Goal: Task Accomplishment & Management: Manage account settings

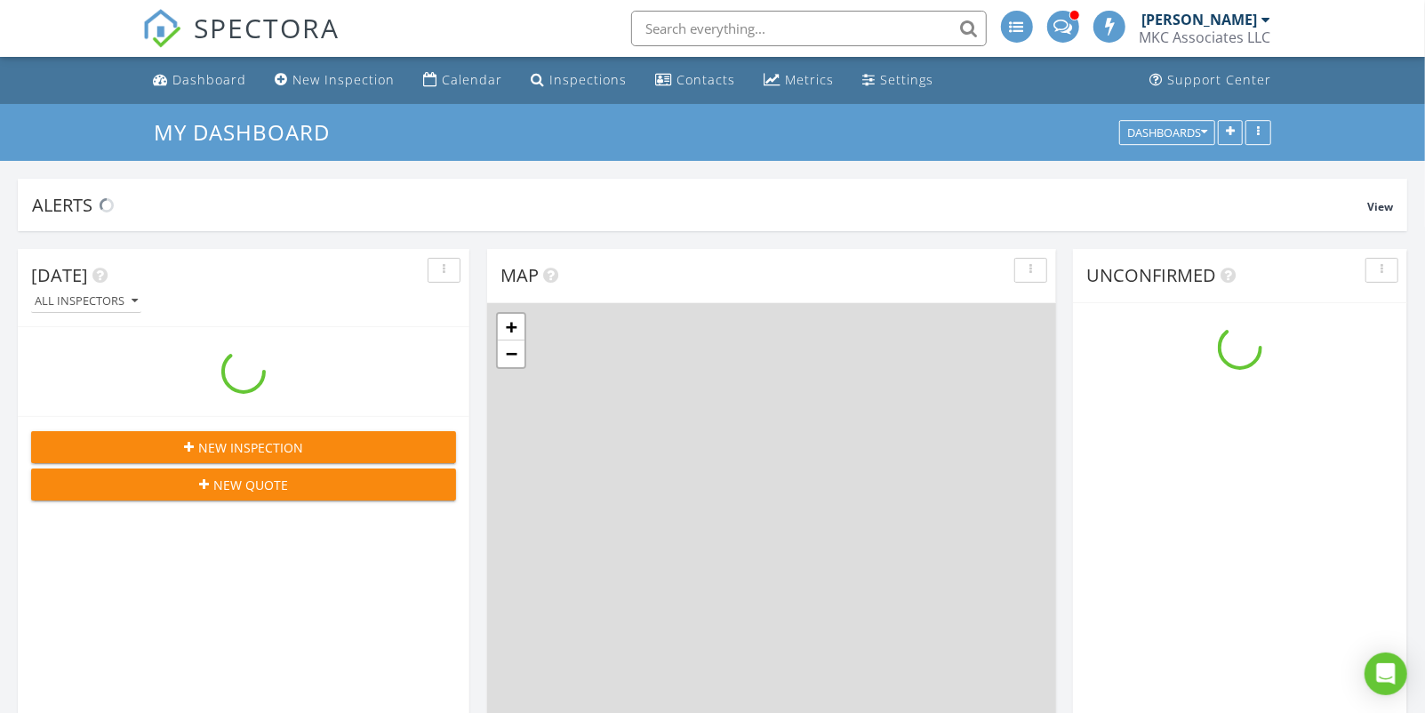
click at [334, 57] on div "SPECTORA" at bounding box center [240, 28] width 197 height 57
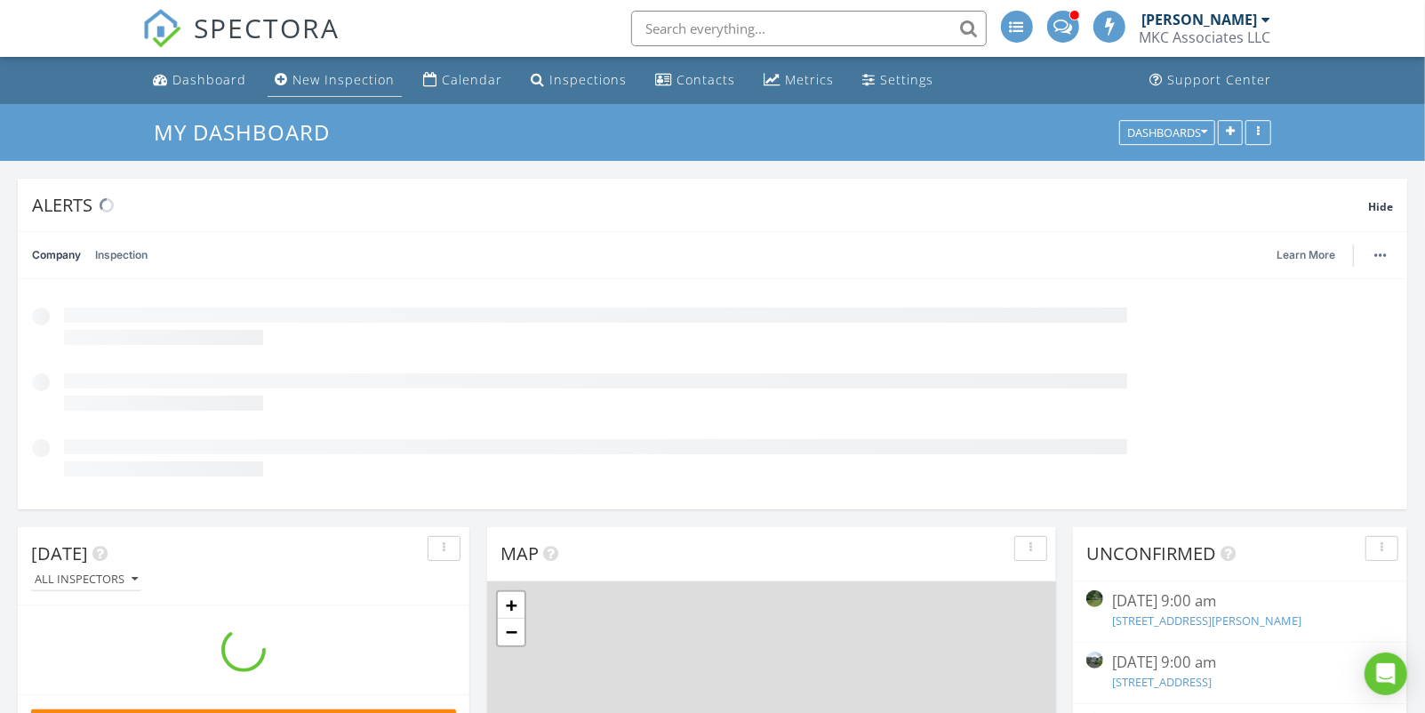
scroll to position [382, 451]
click at [334, 66] on link "New Inspection" at bounding box center [335, 80] width 134 height 33
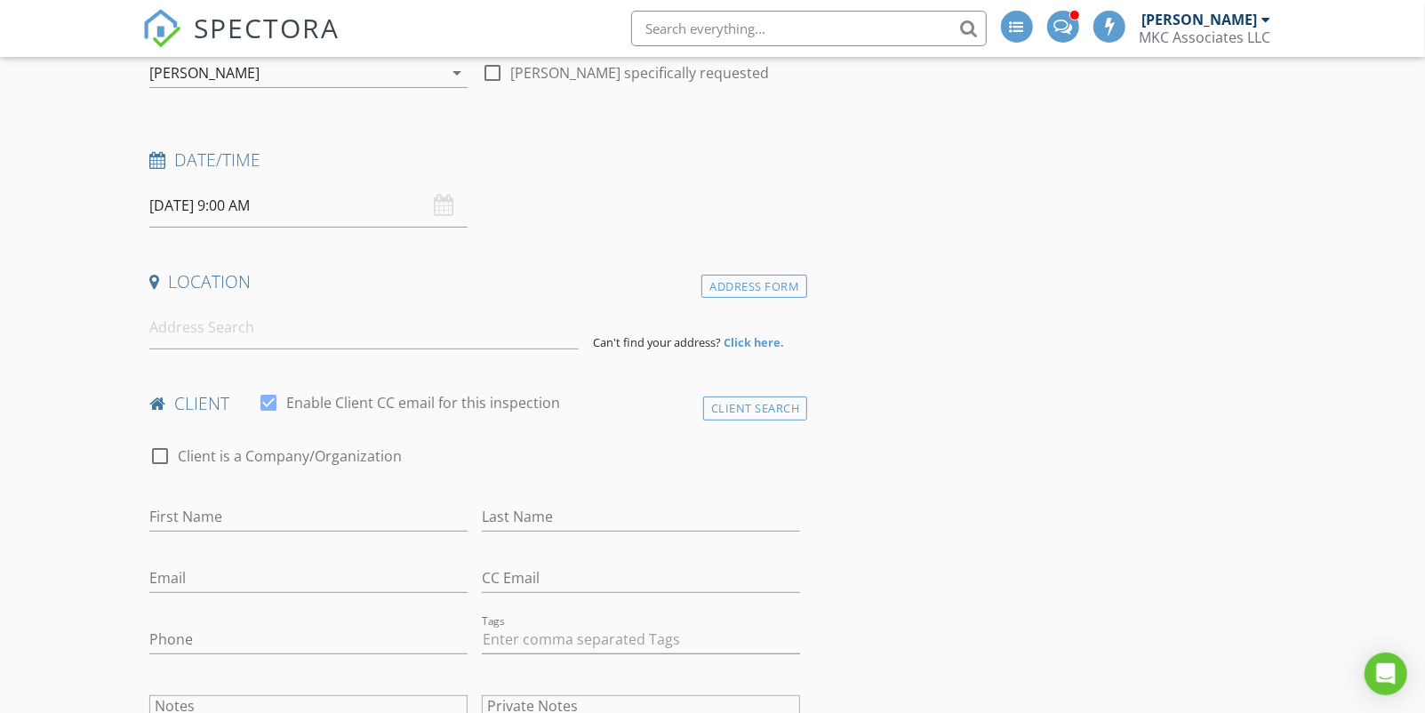
scroll to position [209, 0]
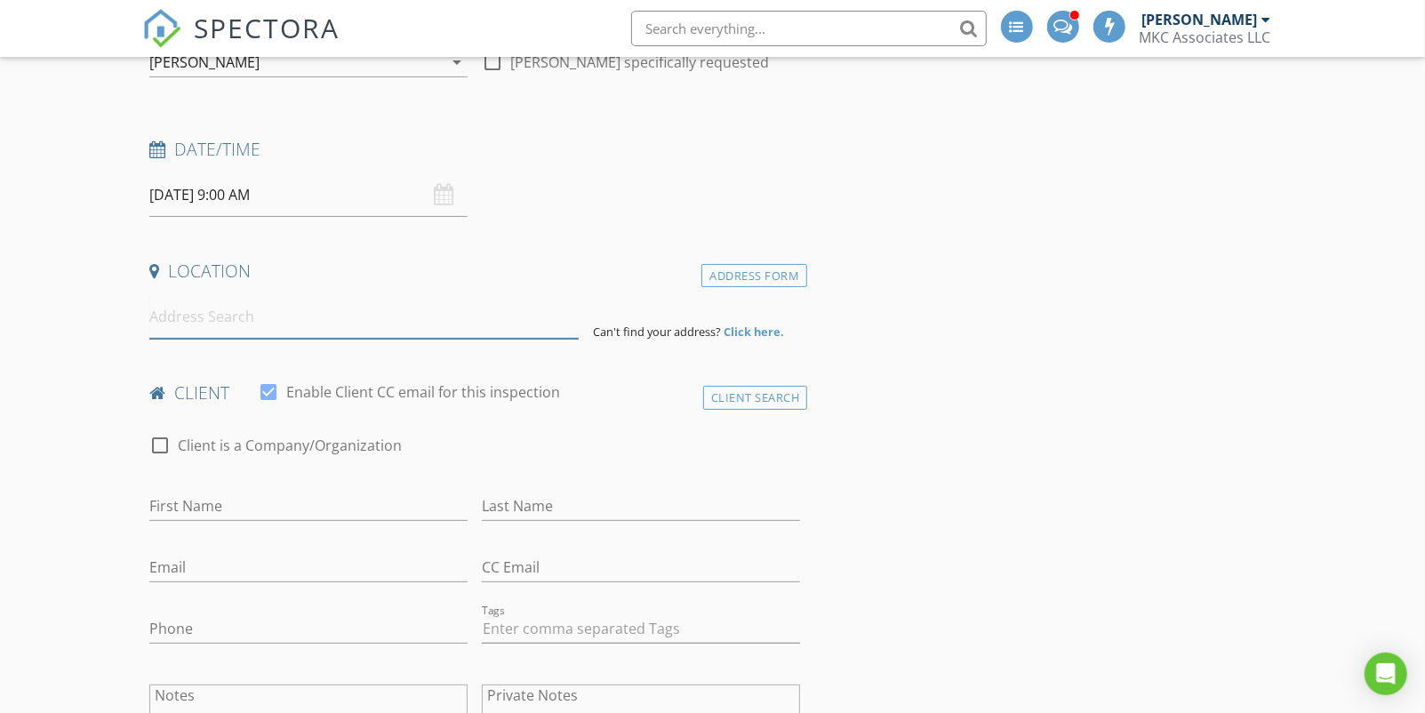
click at [285, 307] on input at bounding box center [363, 317] width 429 height 44
click at [718, 276] on div "Address Form" at bounding box center [754, 276] width 106 height 24
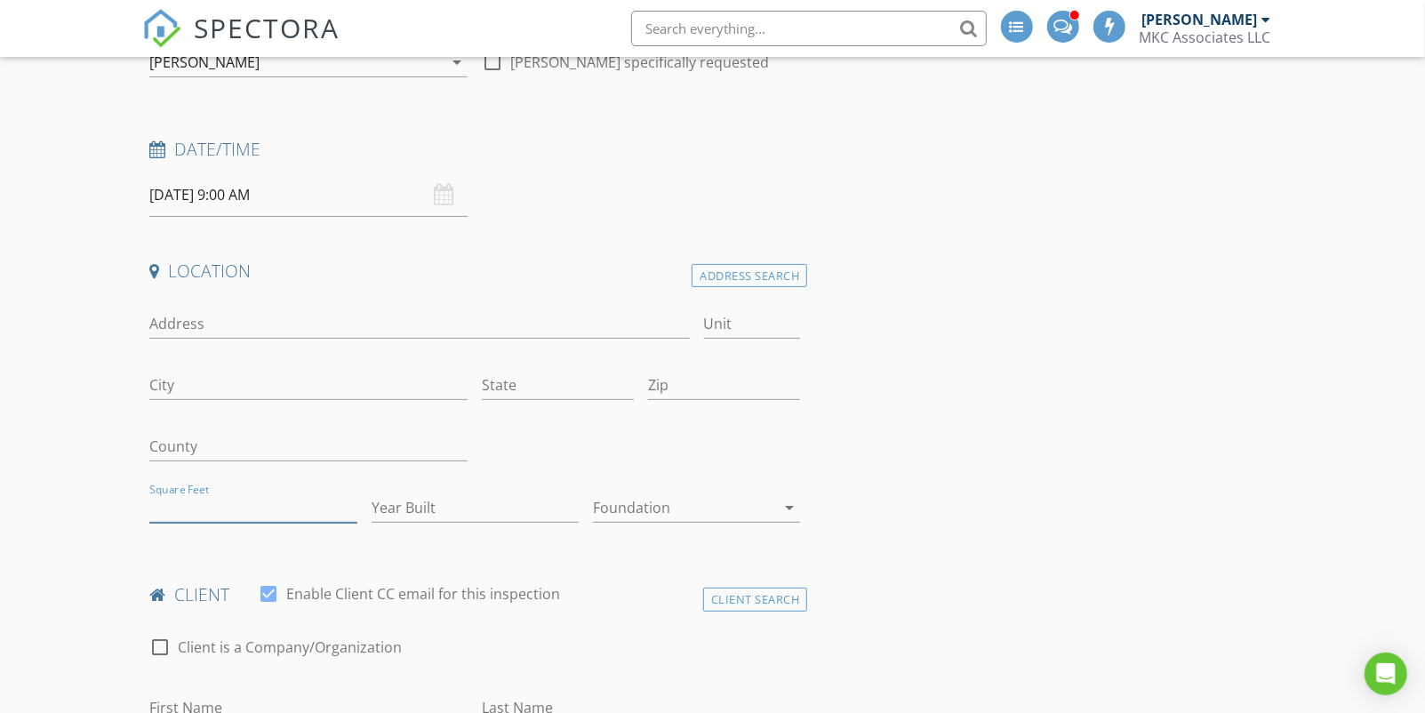
click at [195, 499] on input "Square Feet" at bounding box center [252, 507] width 207 height 29
type input "2800"
click at [381, 446] on input "County" at bounding box center [308, 446] width 318 height 29
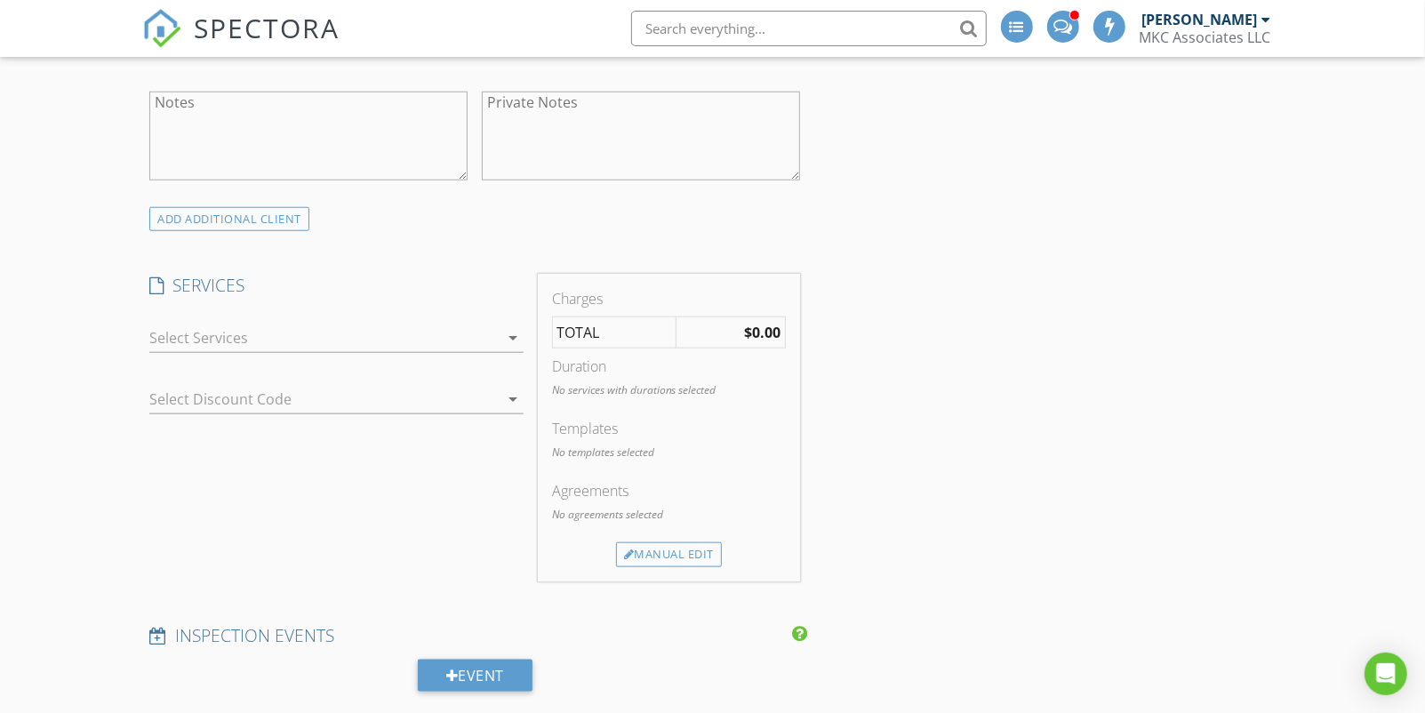
scroll to position [1031, 0]
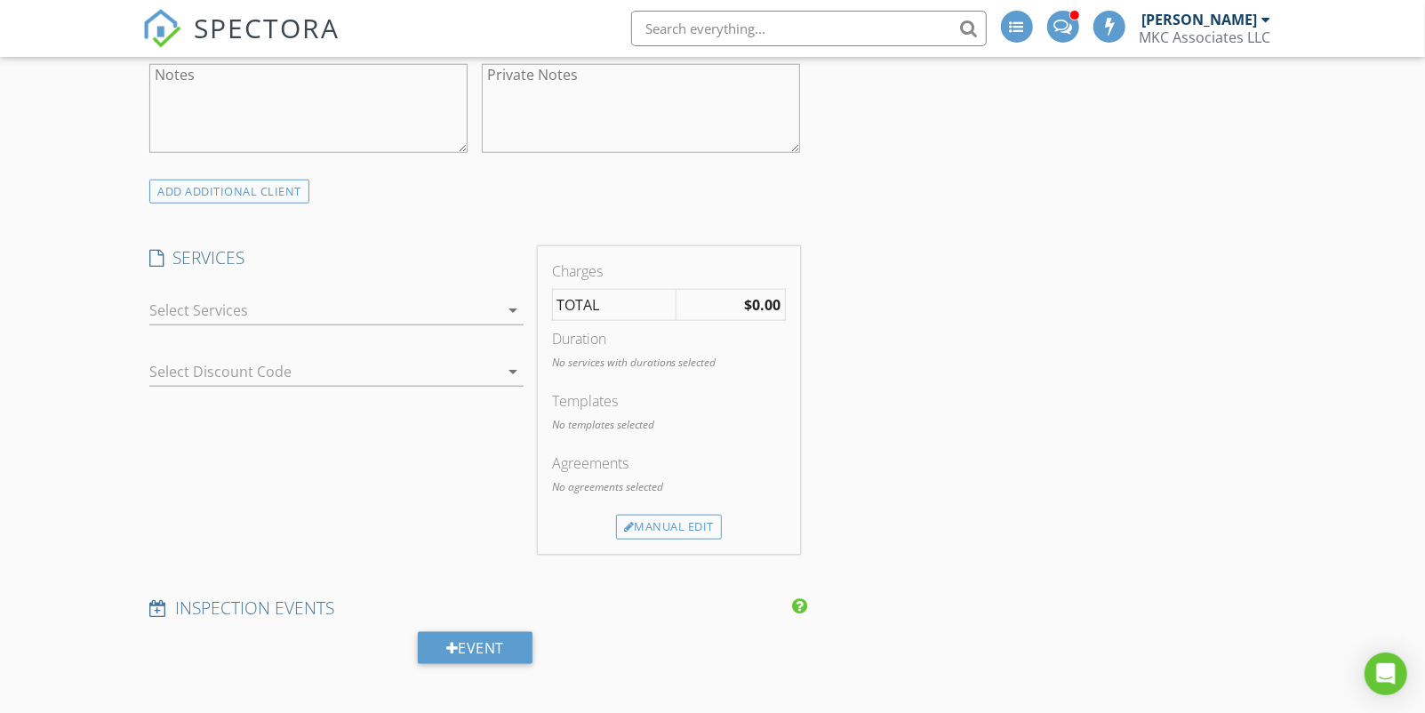
click at [444, 307] on div at bounding box center [323, 310] width 348 height 28
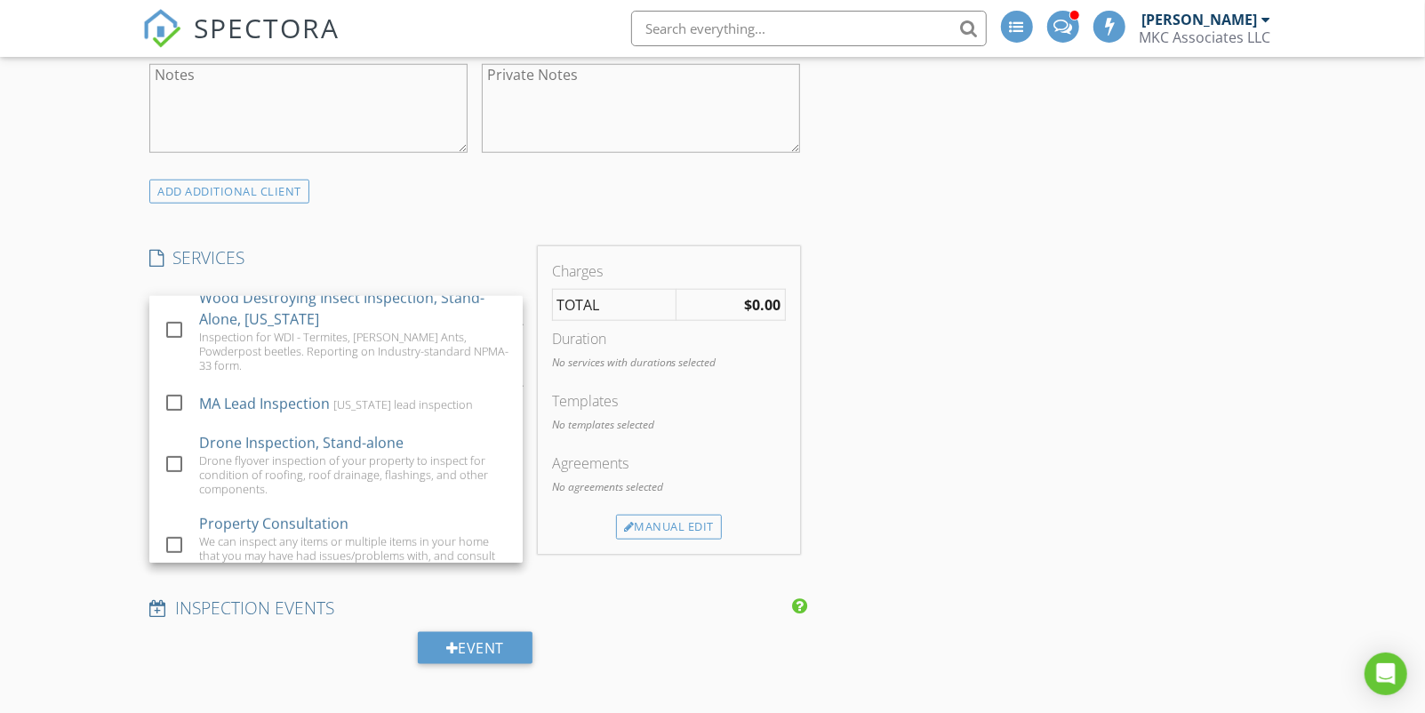
scroll to position [605, 0]
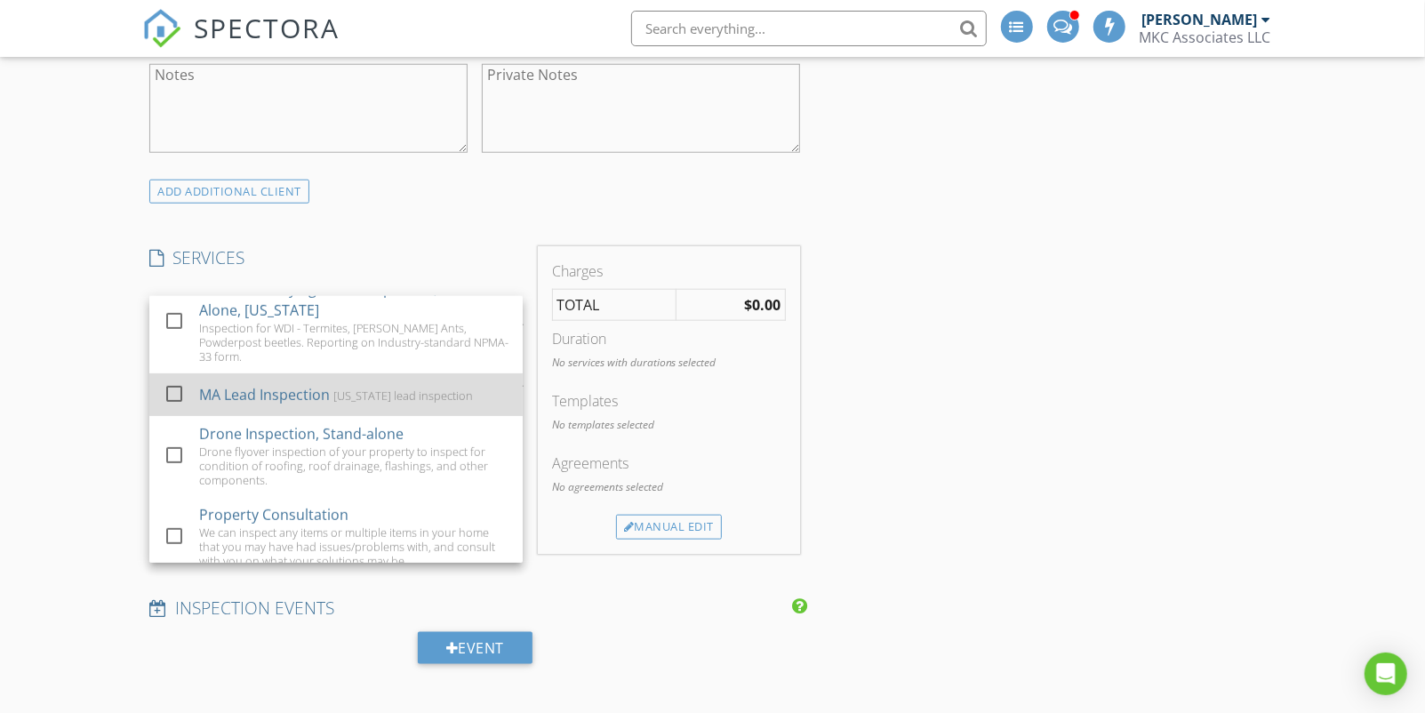
click at [221, 405] on div "MA Lead Inspection" at bounding box center [265, 394] width 131 height 21
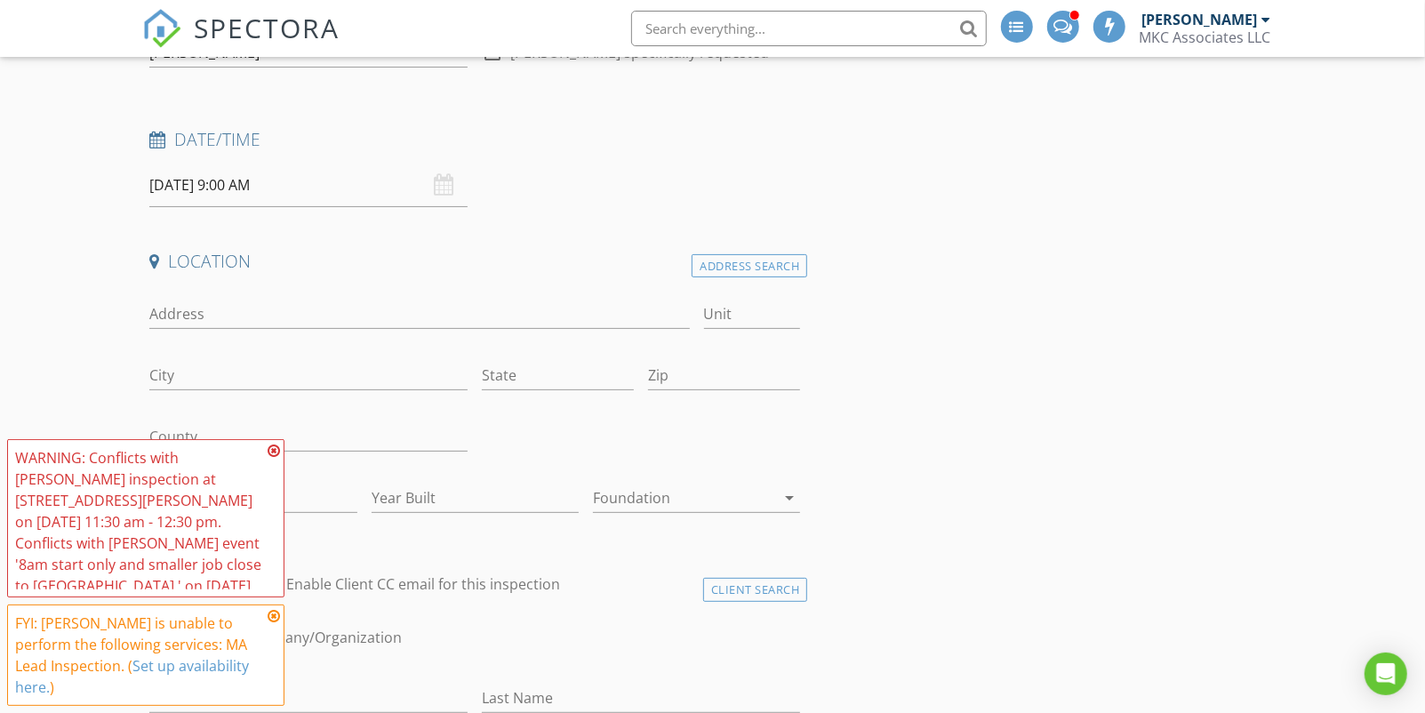
scroll to position [0, 0]
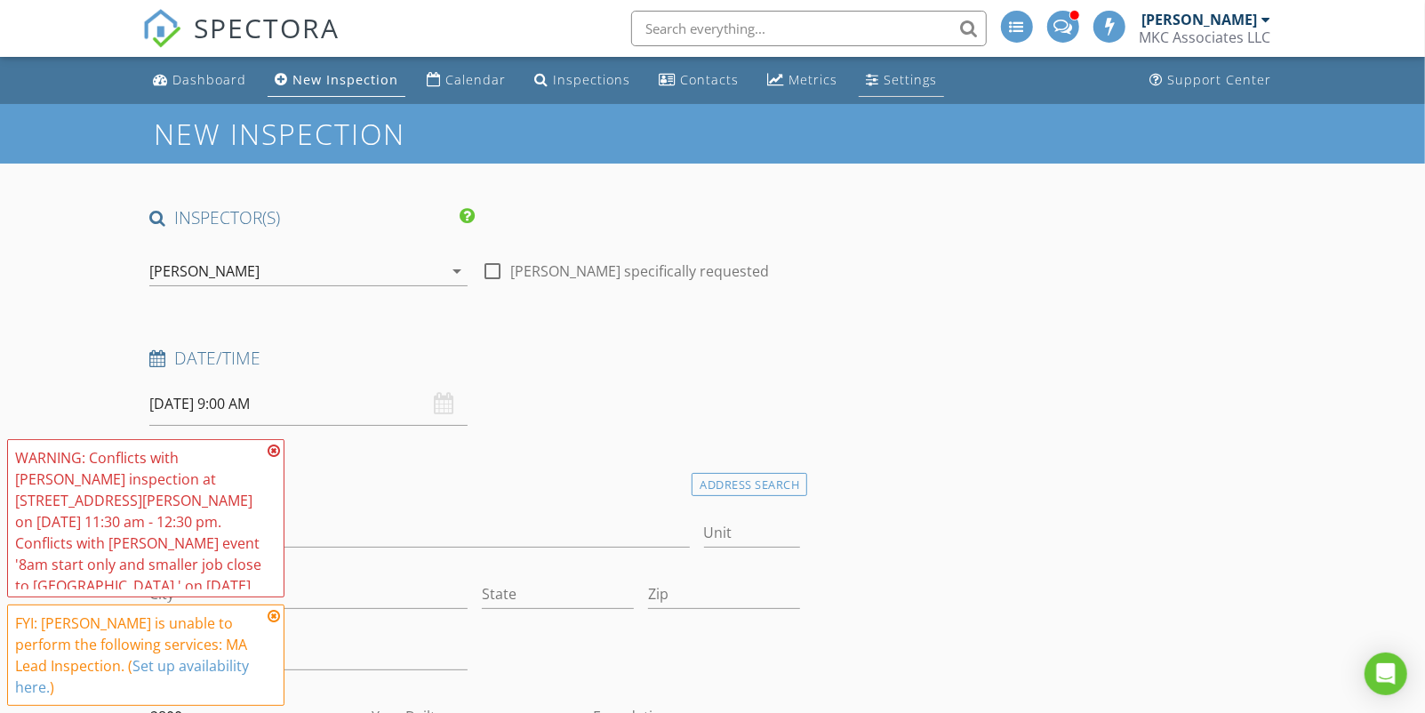
click at [887, 68] on link "Settings" at bounding box center [901, 80] width 85 height 33
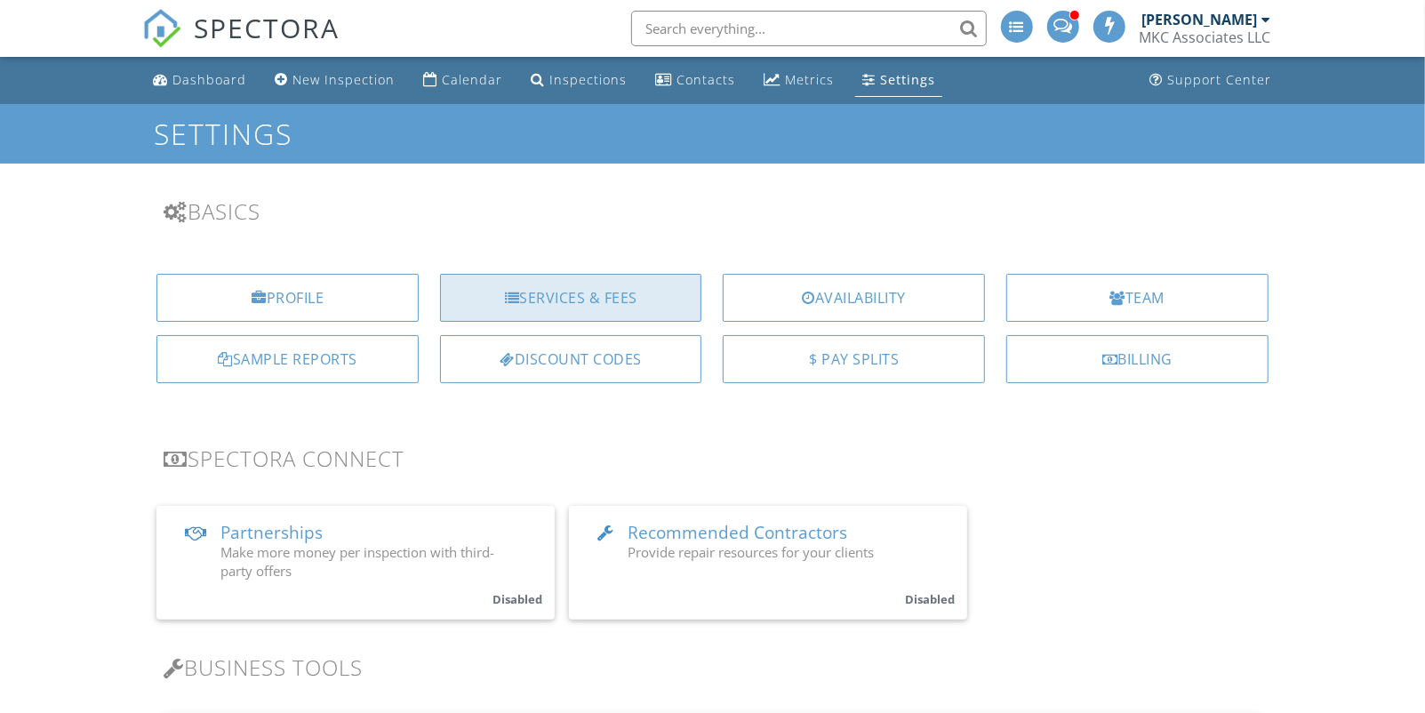
click at [561, 305] on div "Services & Fees" at bounding box center [571, 298] width 262 height 48
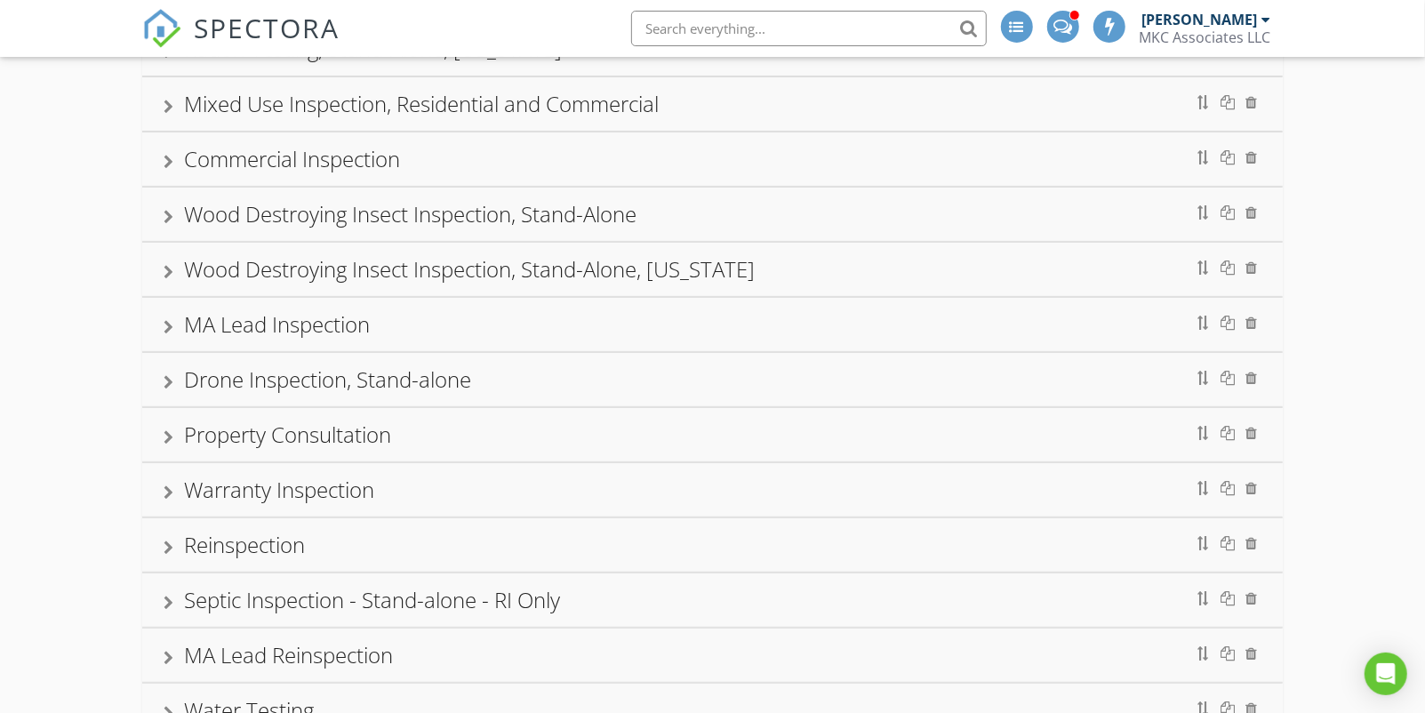
scroll to position [449, 0]
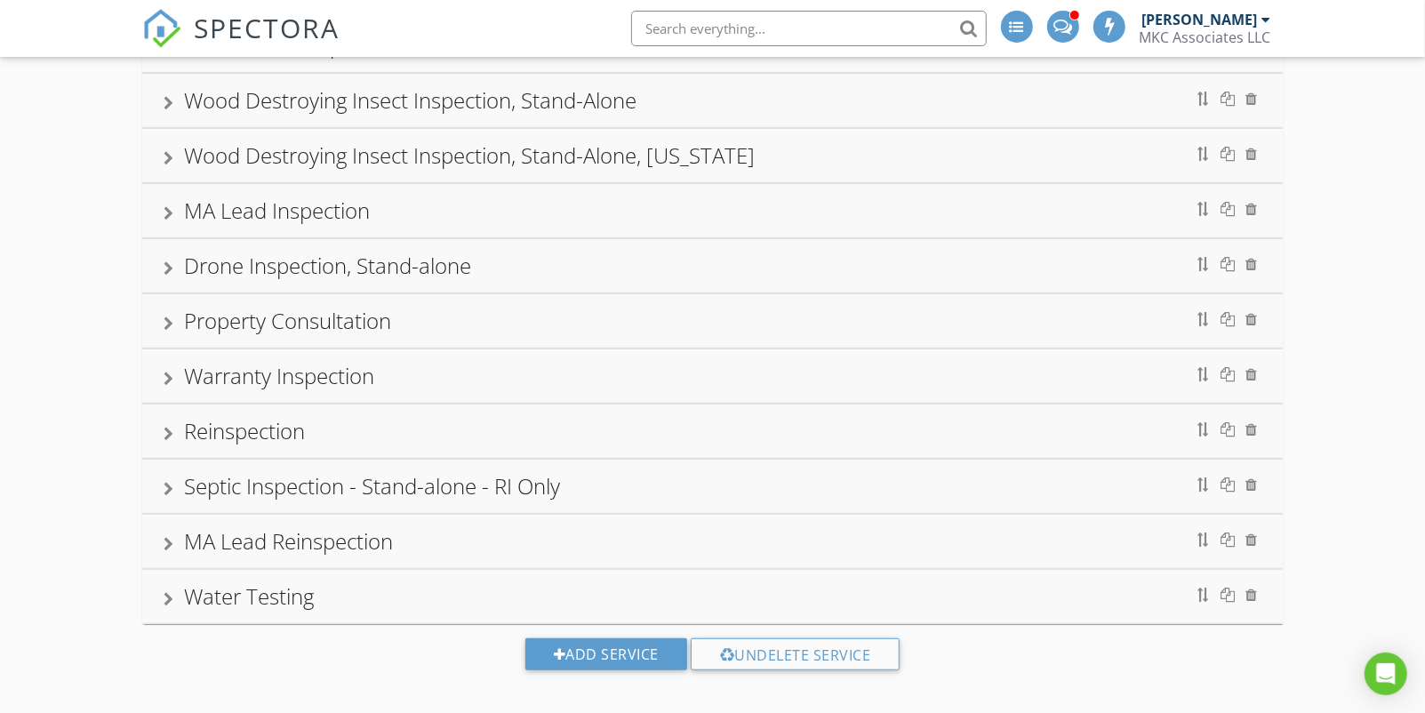
click at [164, 537] on div at bounding box center [169, 544] width 10 height 14
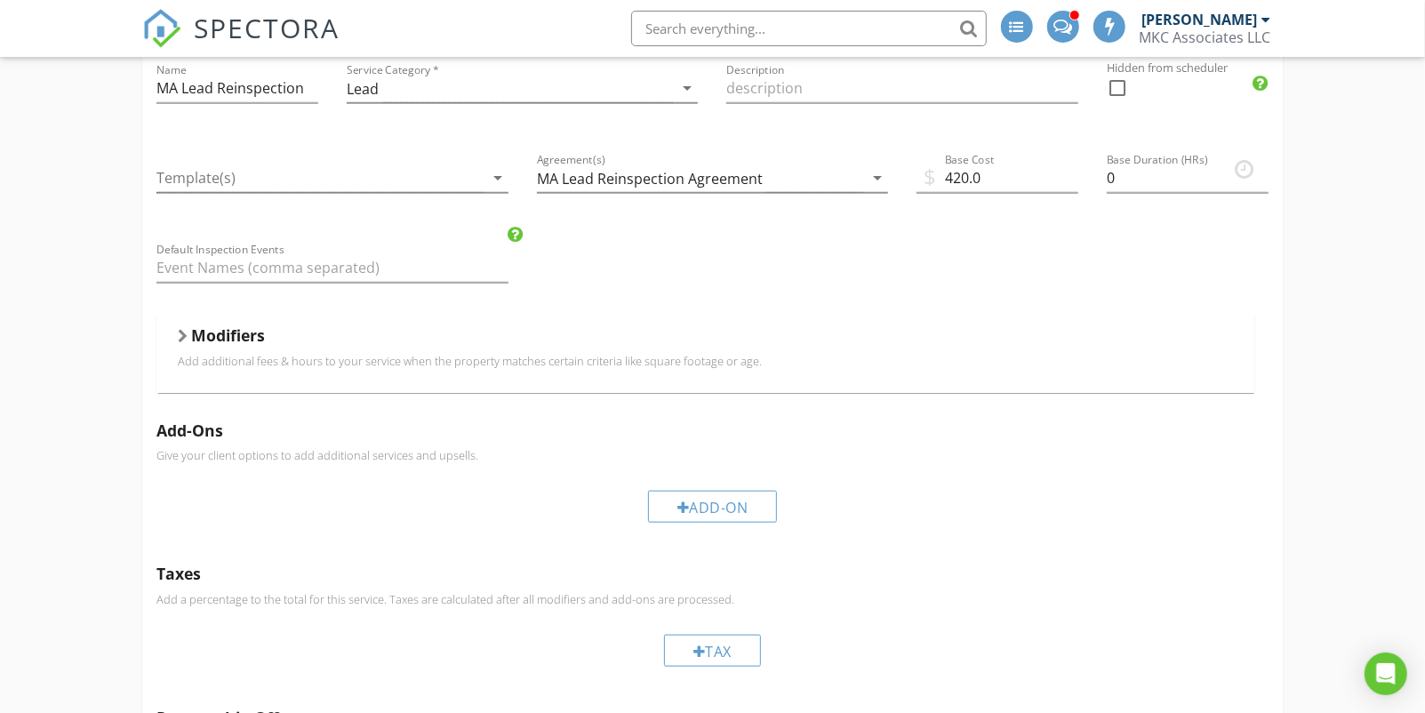
scroll to position [620, 0]
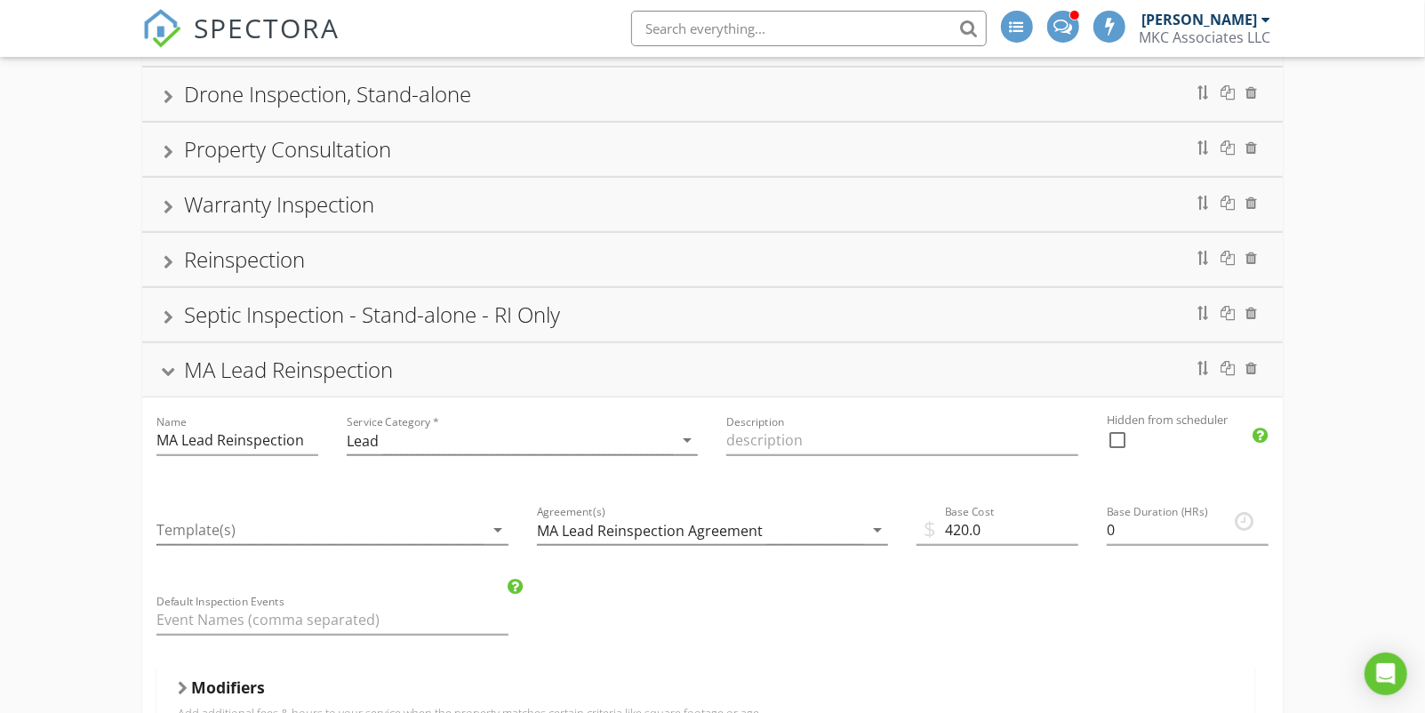
click at [176, 359] on div "MA Lead Reinspection" at bounding box center [712, 370] width 1097 height 32
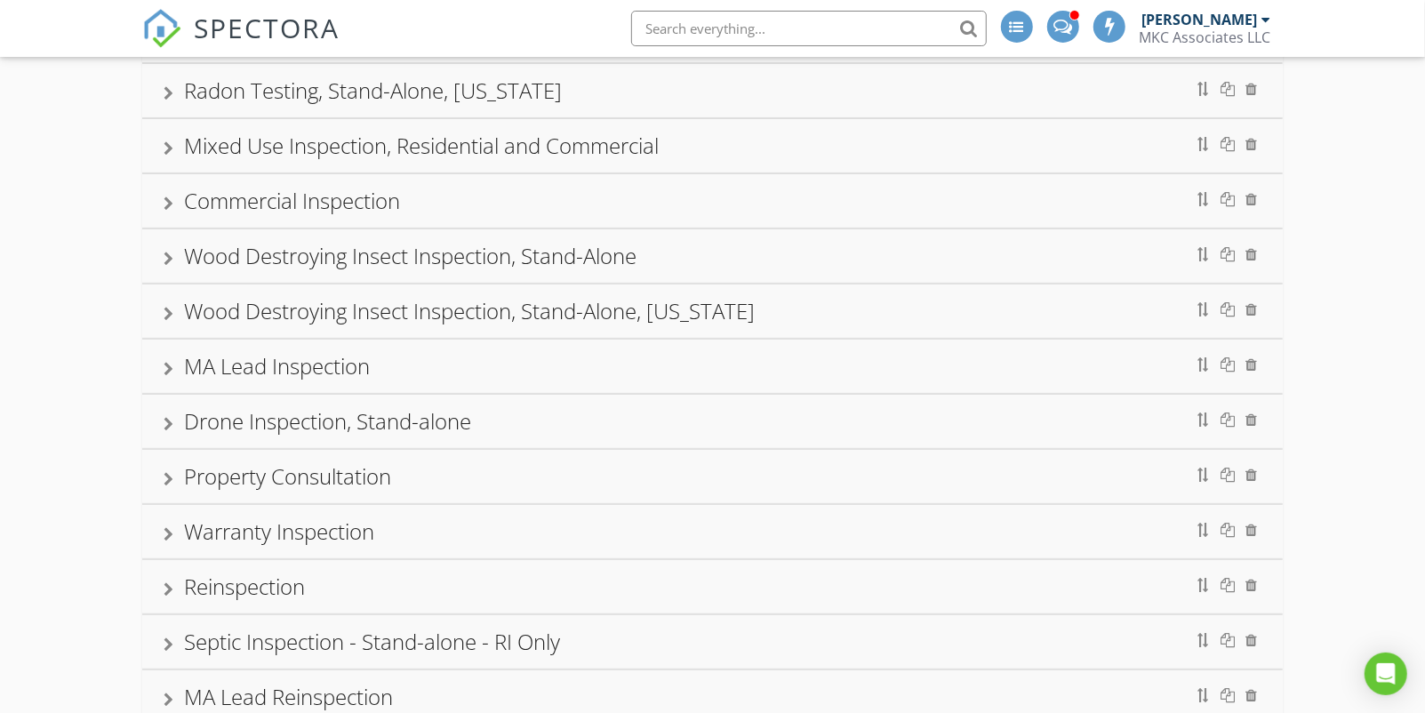
scroll to position [341, 0]
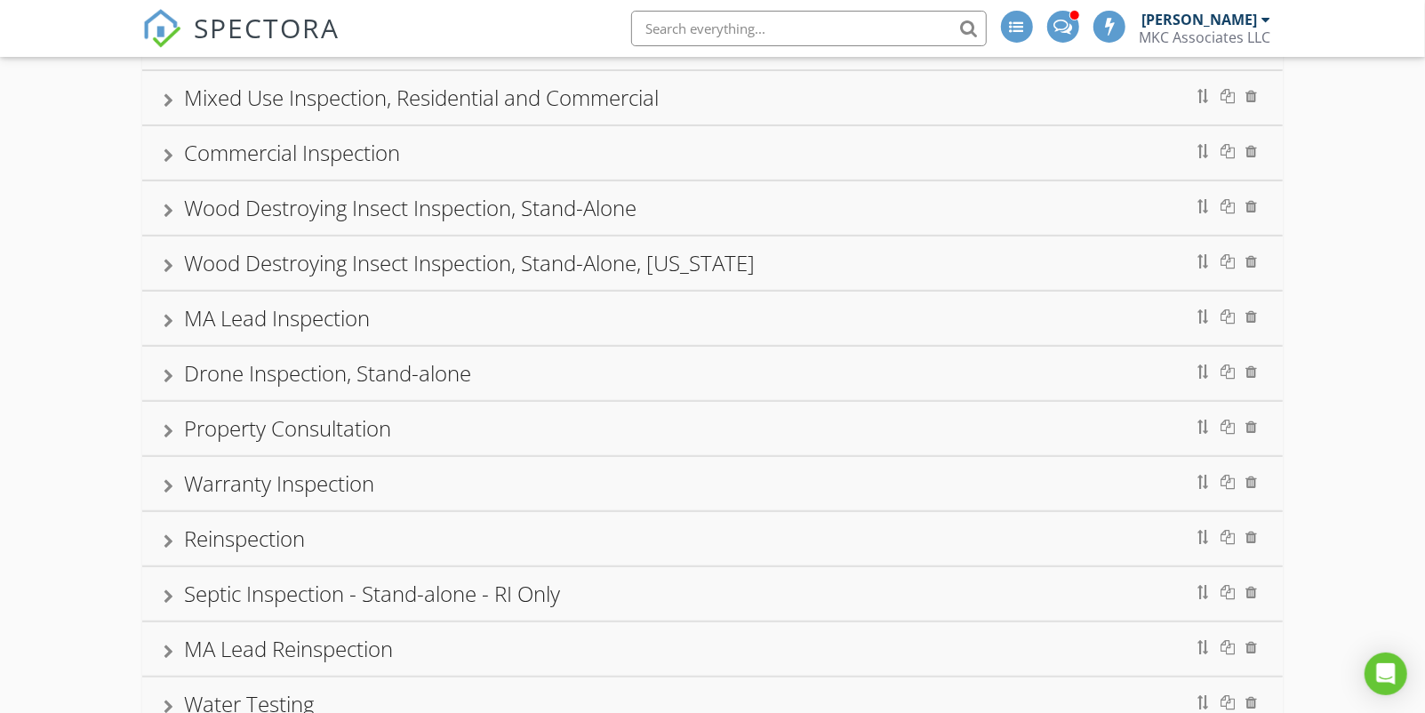
click at [167, 315] on div at bounding box center [169, 321] width 10 height 14
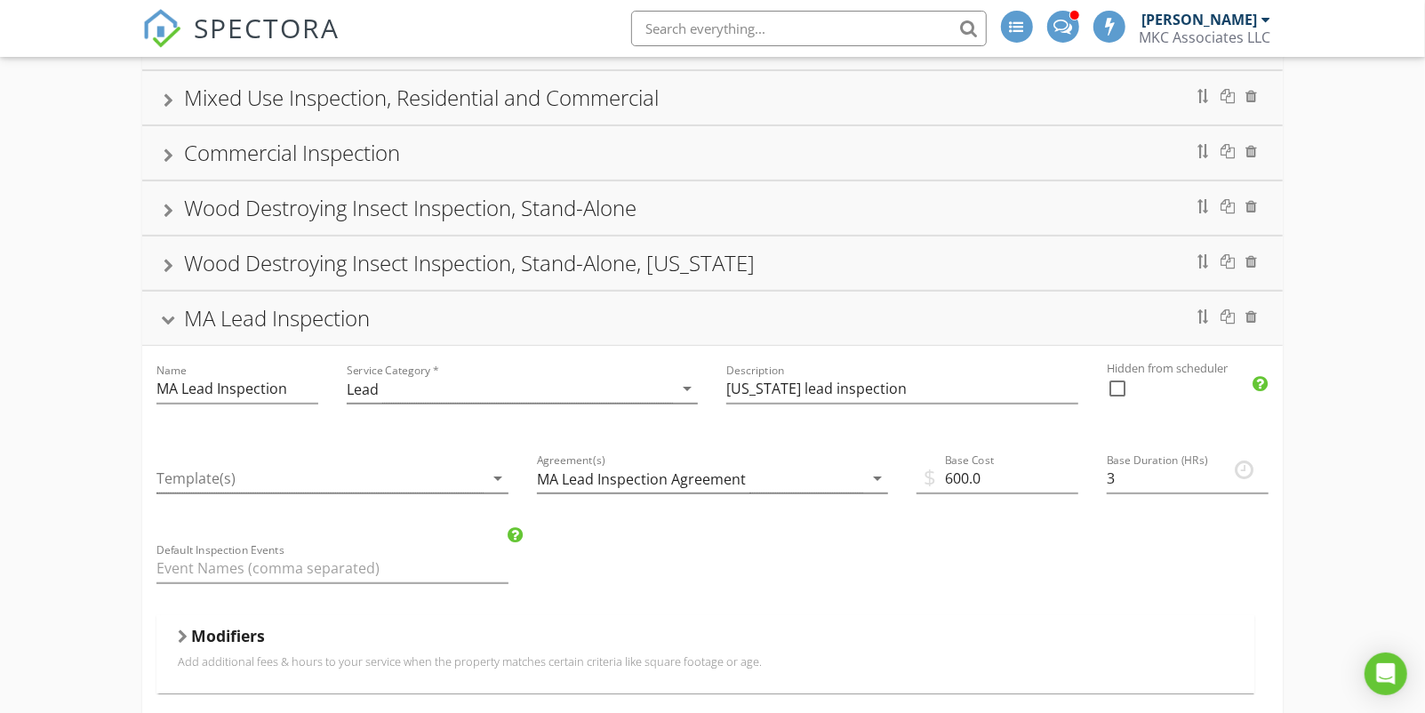
scroll to position [407, 0]
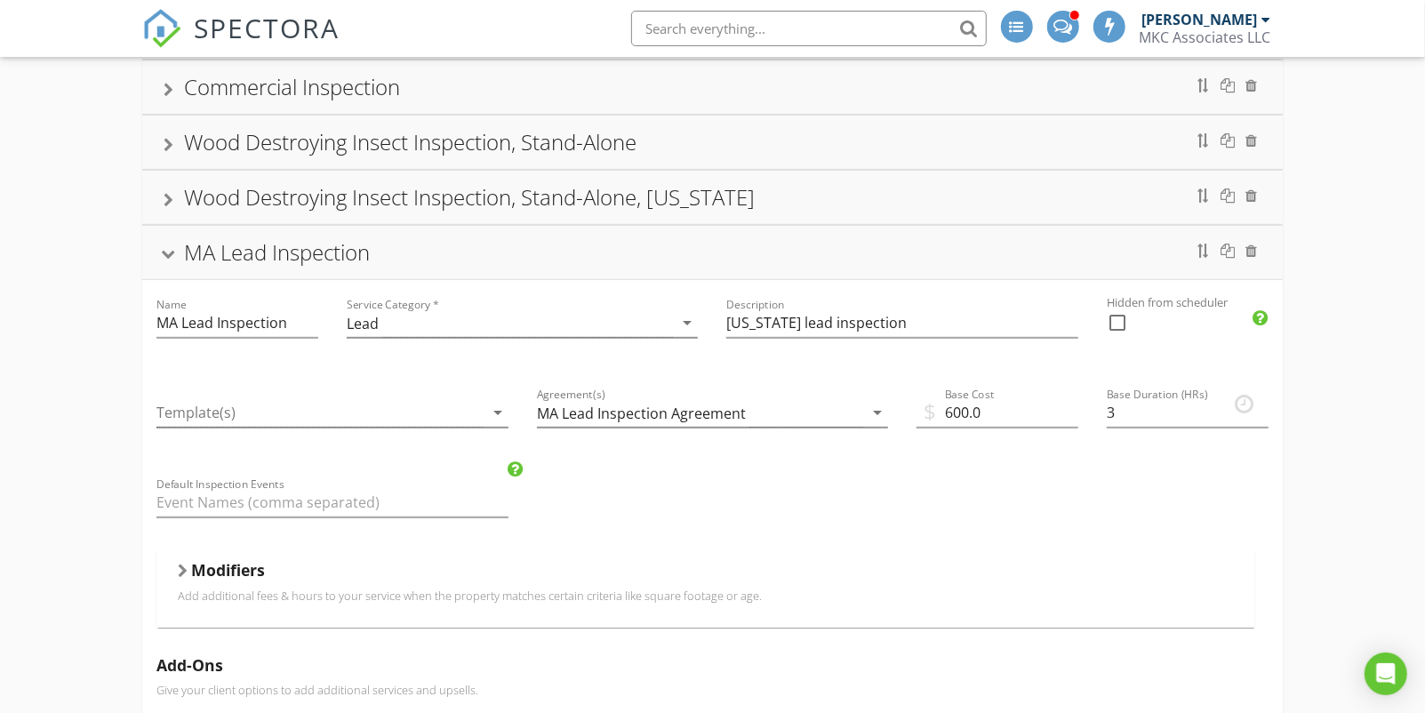
click at [229, 566] on h5 "Modifiers" at bounding box center [228, 570] width 74 height 18
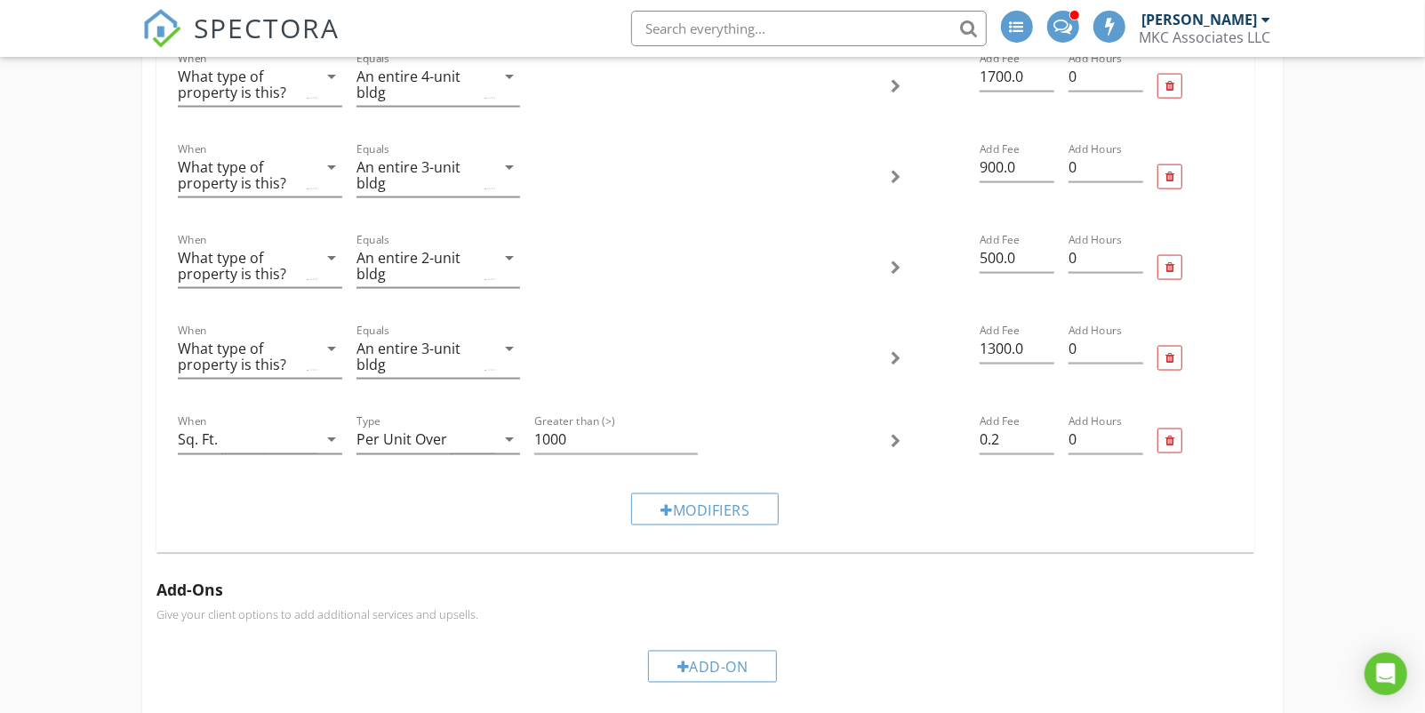
scroll to position [1606, 0]
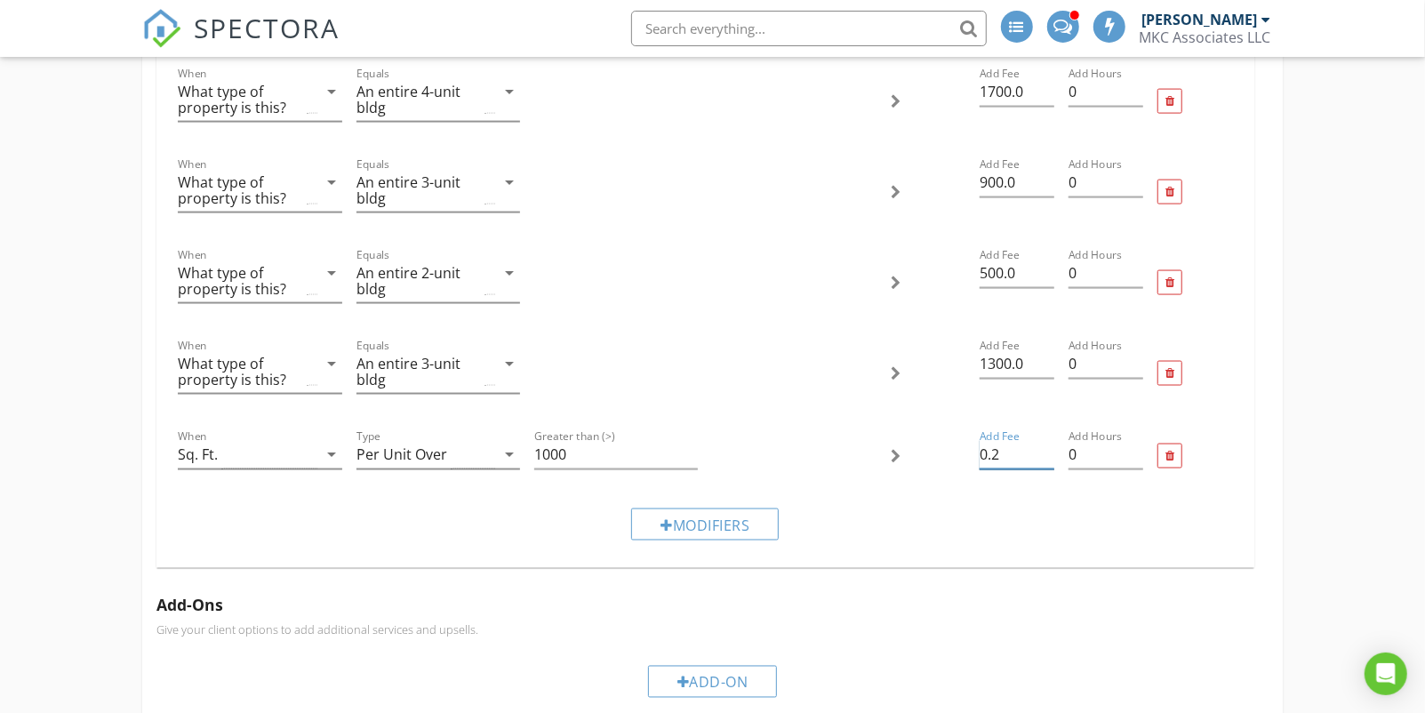
click at [1002, 443] on input "0.2" at bounding box center [1016, 454] width 75 height 29
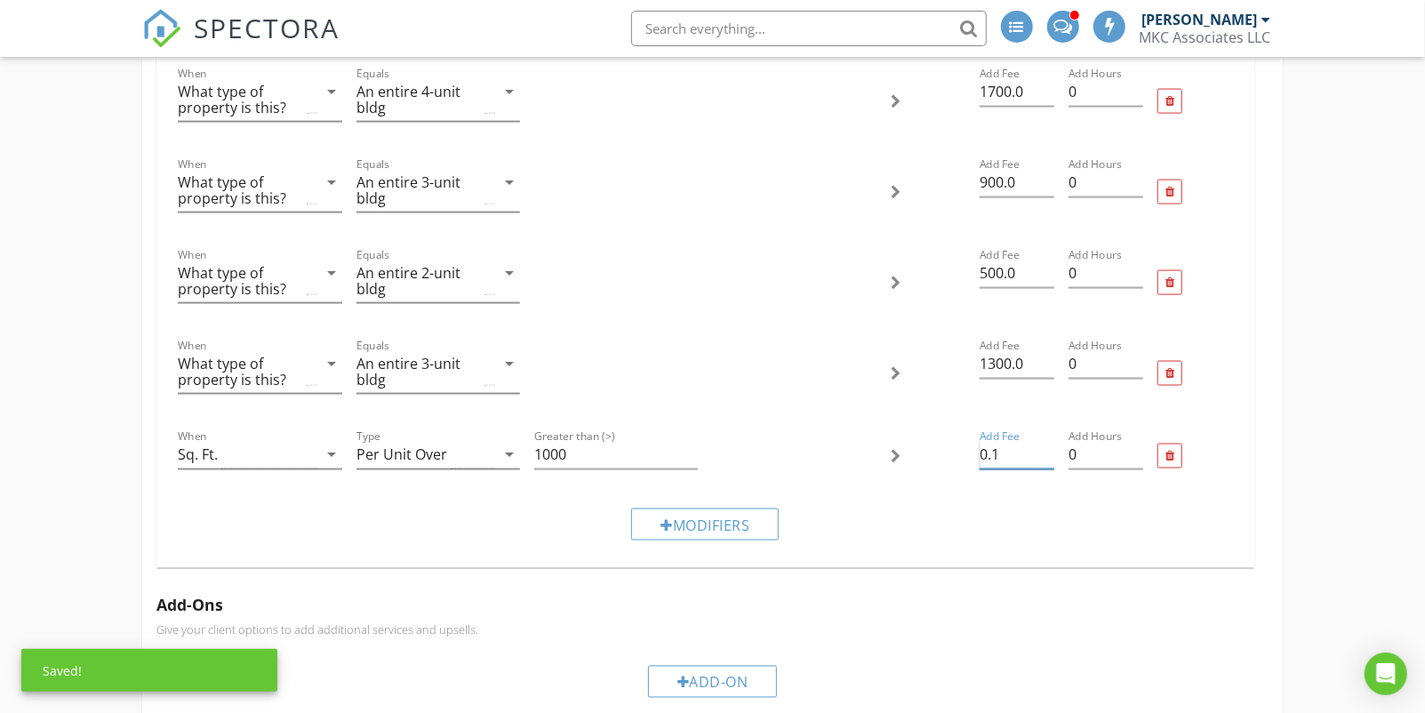
type input "0.1"
click at [1098, 501] on div "Modifiers" at bounding box center [705, 524] width 1068 height 60
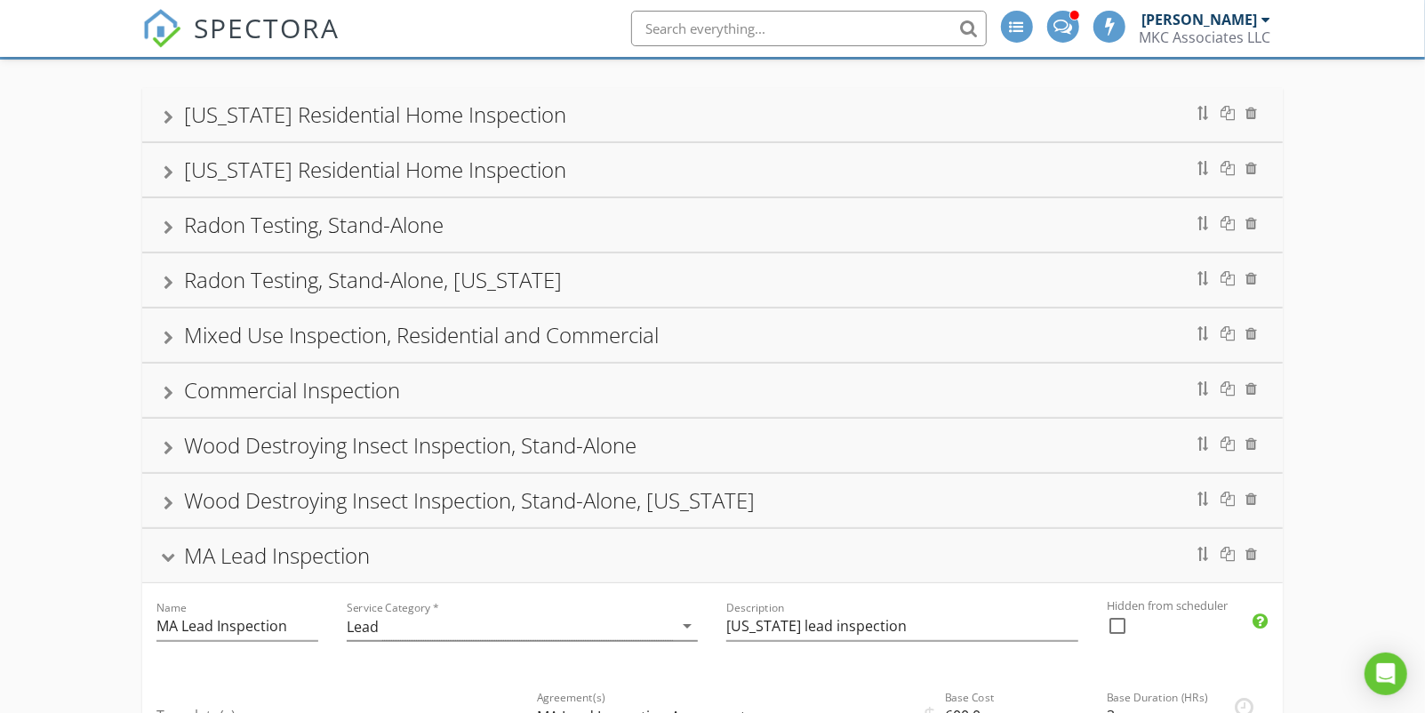
scroll to position [180, 0]
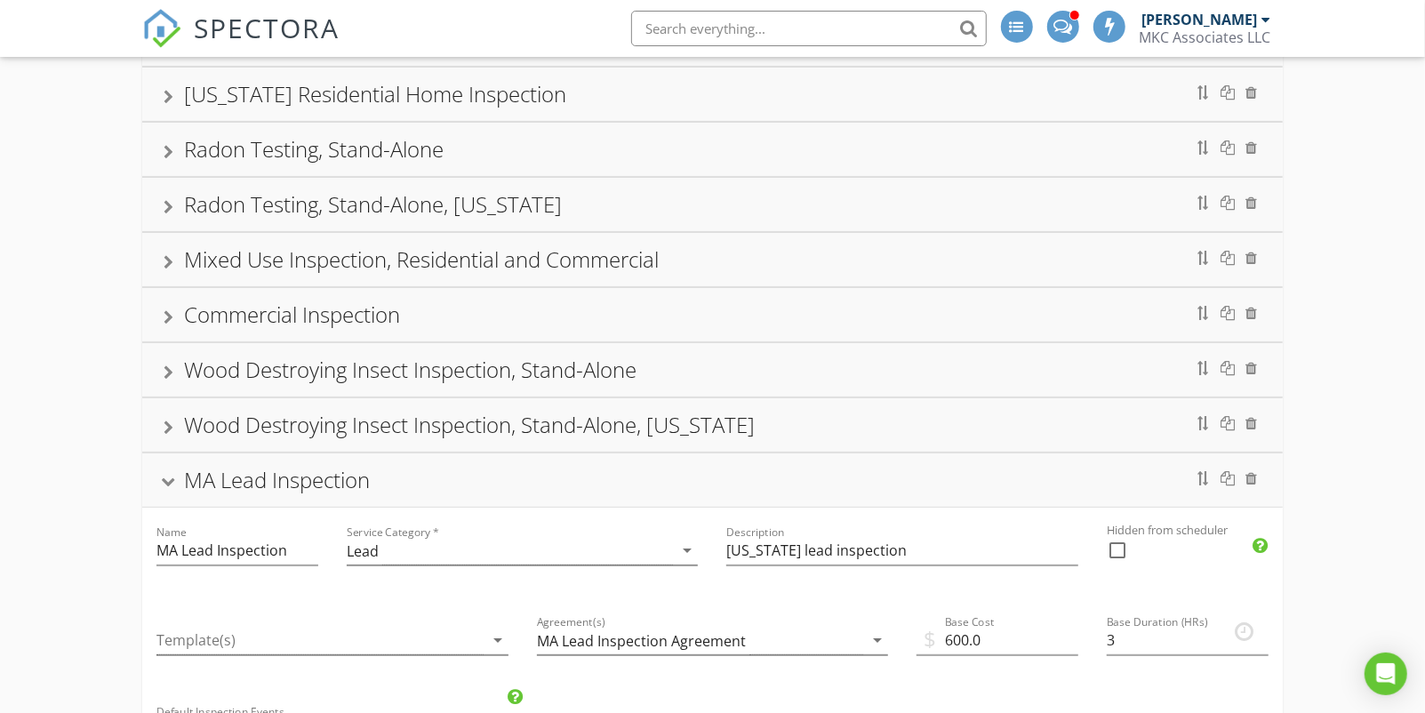
click at [165, 478] on div at bounding box center [169, 483] width 14 height 10
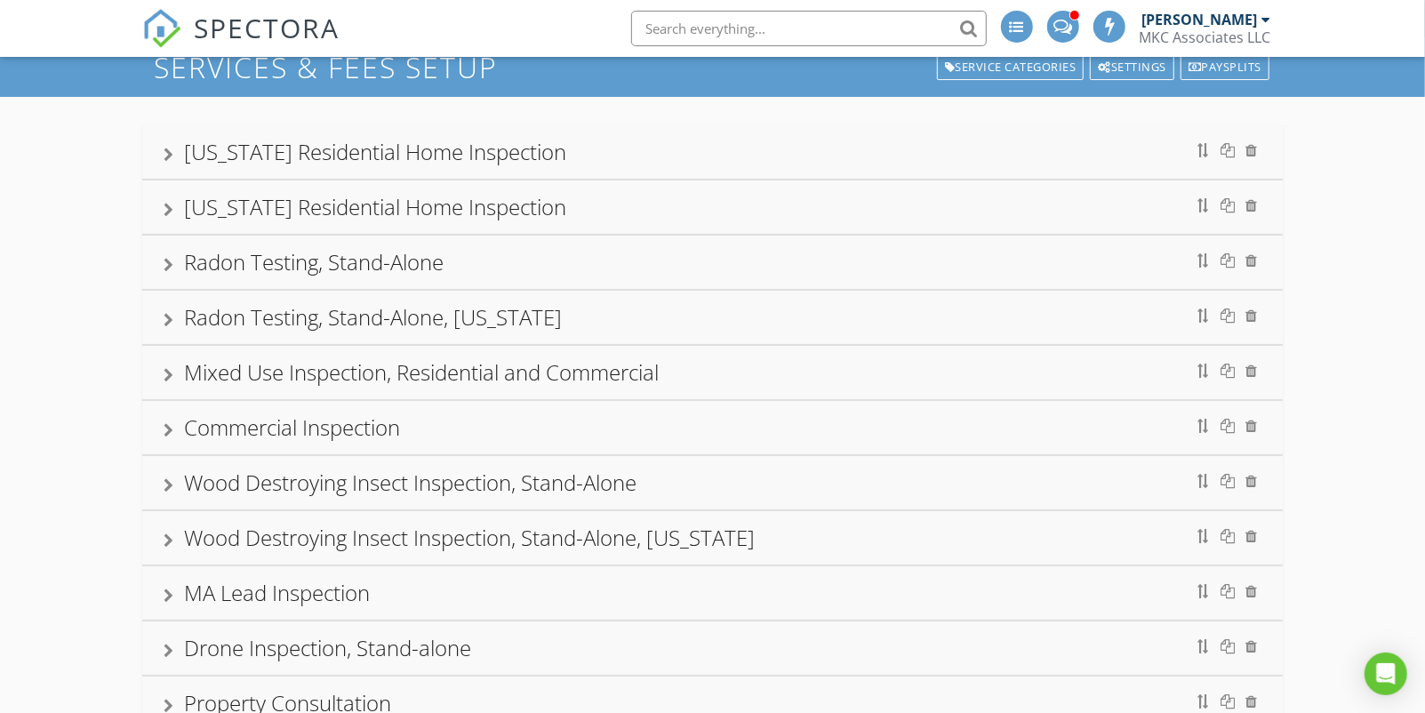
scroll to position [0, 0]
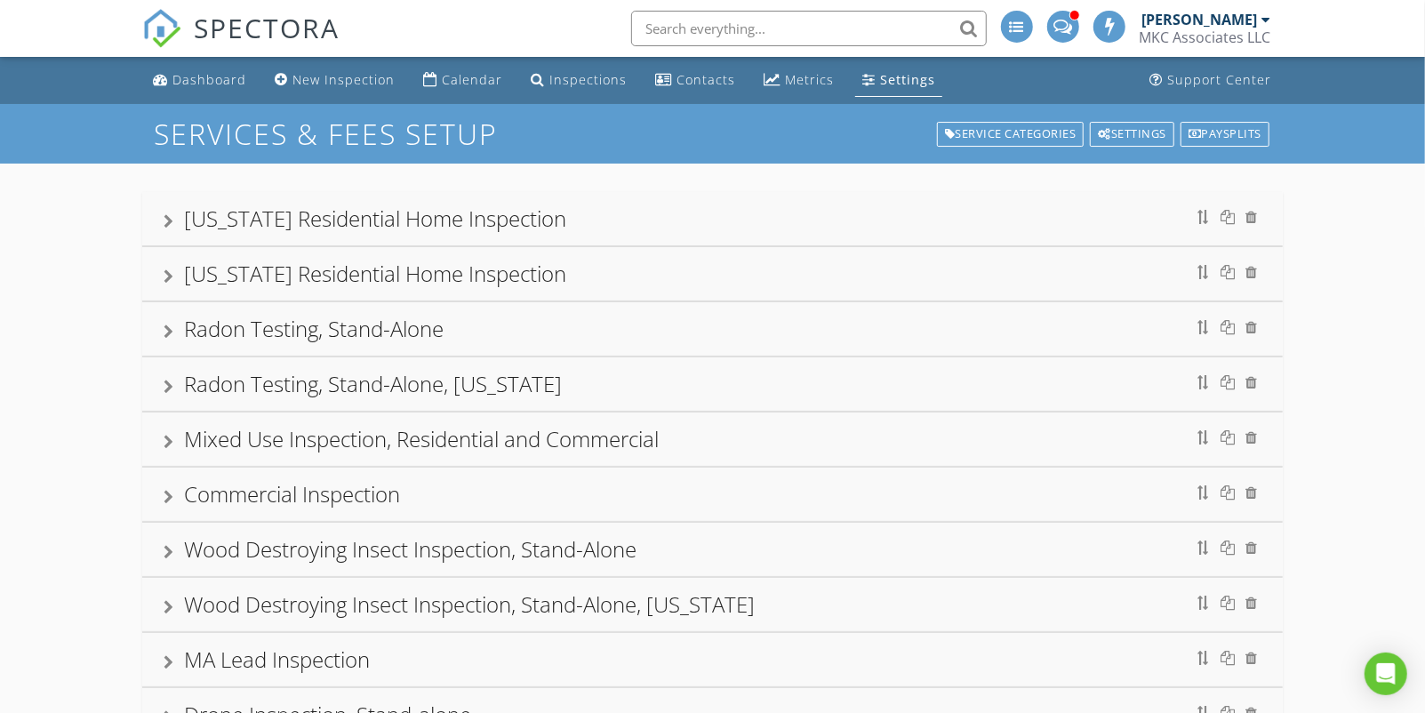
click at [1062, 31] on span at bounding box center [1062, 25] width 19 height 16
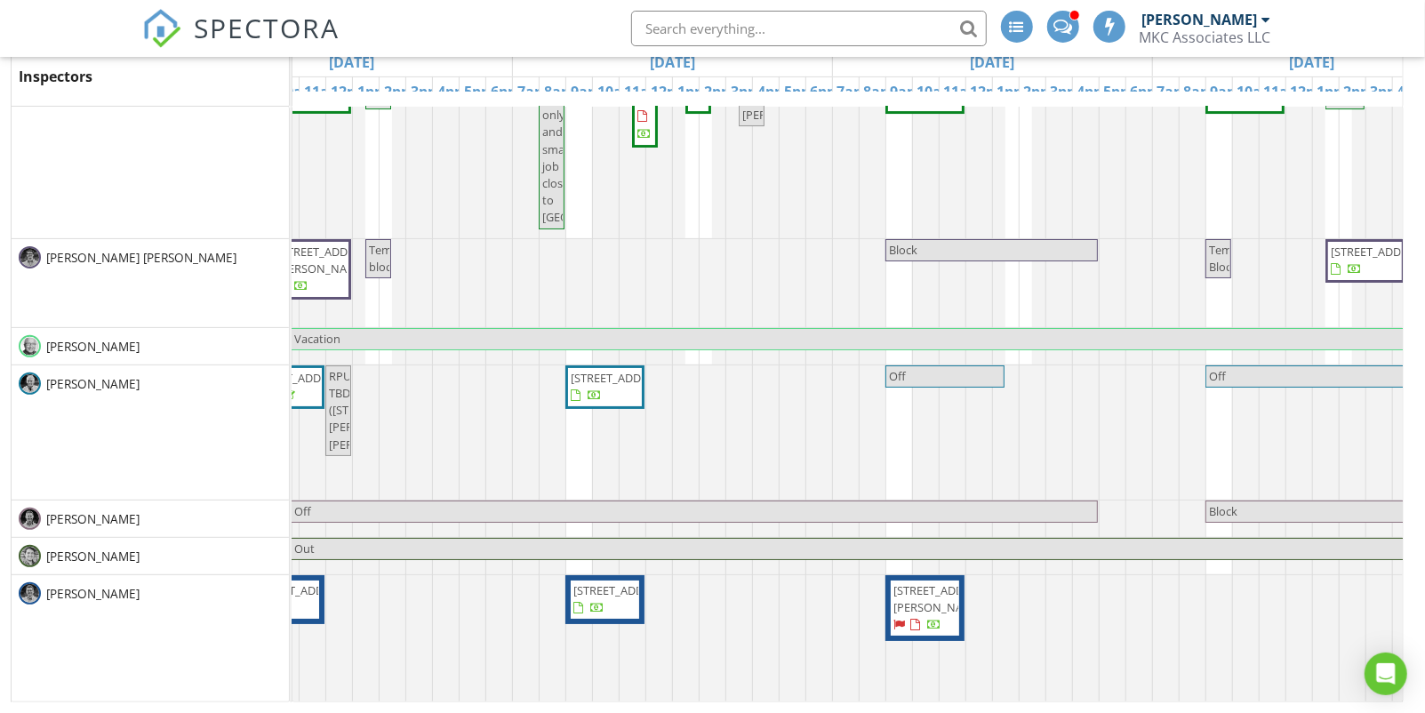
scroll to position [0, 111]
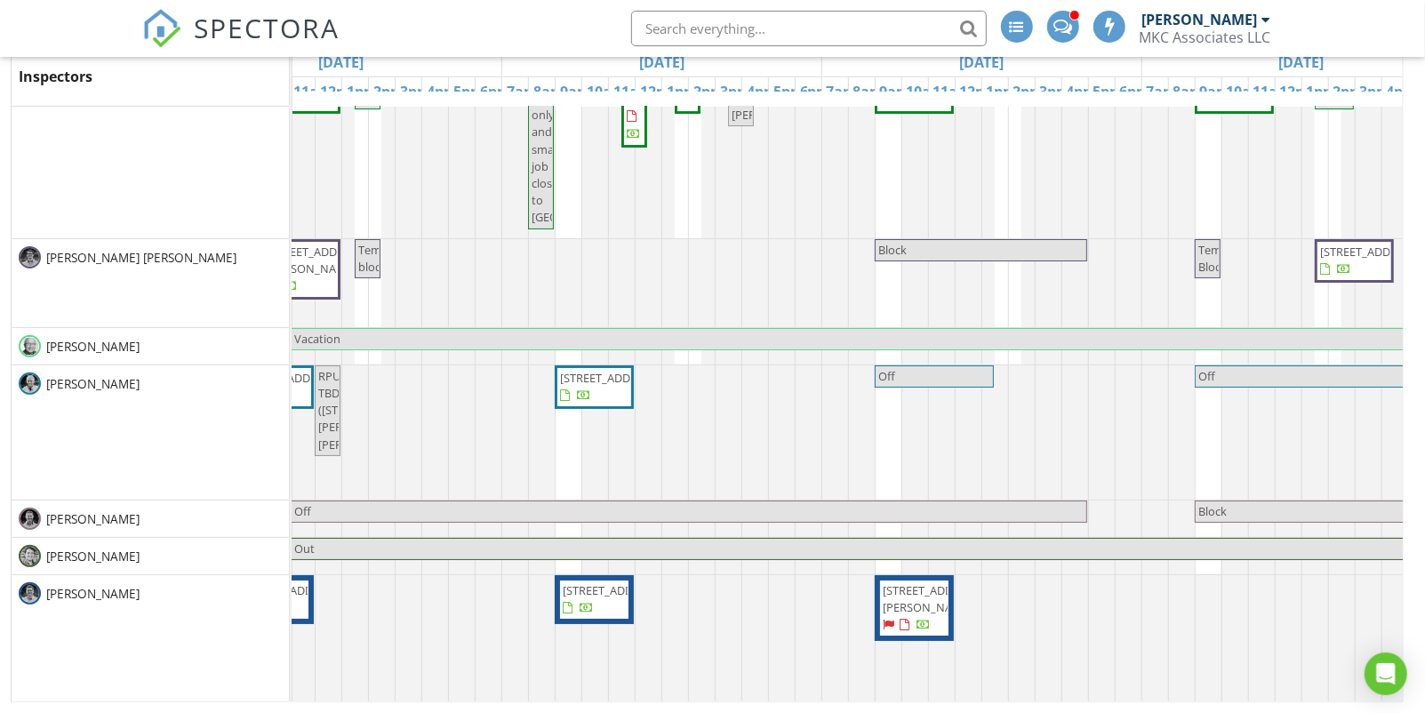
click at [903, 586] on span "8 Florence St, Natick 01760" at bounding box center [933, 598] width 100 height 33
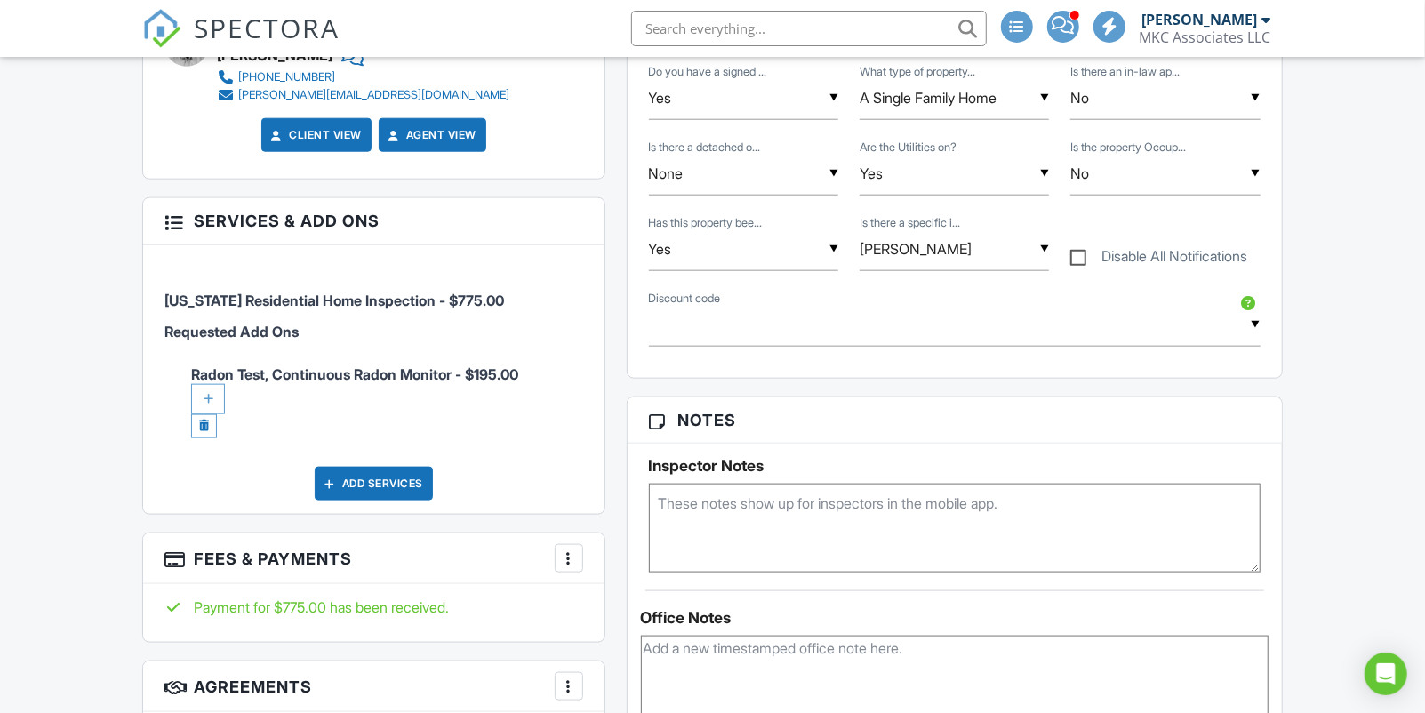
scroll to position [1188, 0]
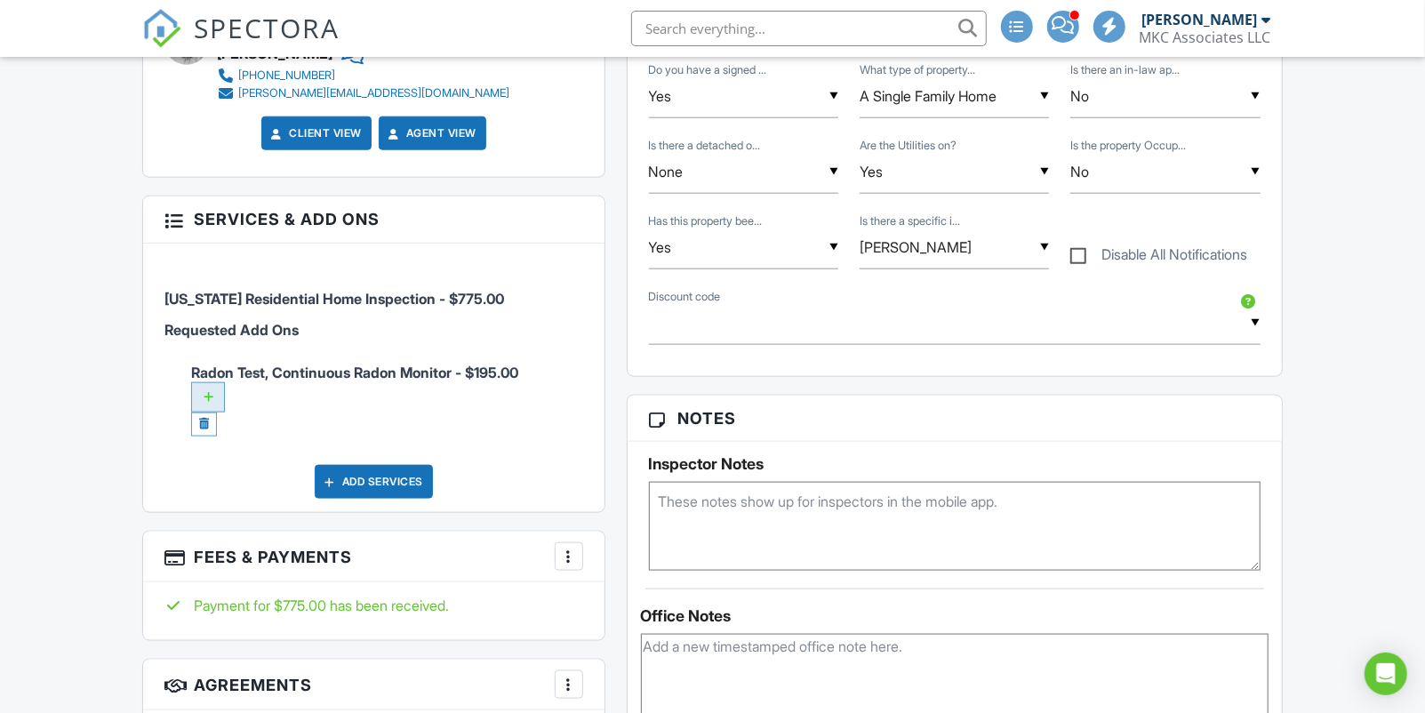
click at [212, 382] on div at bounding box center [208, 397] width 34 height 30
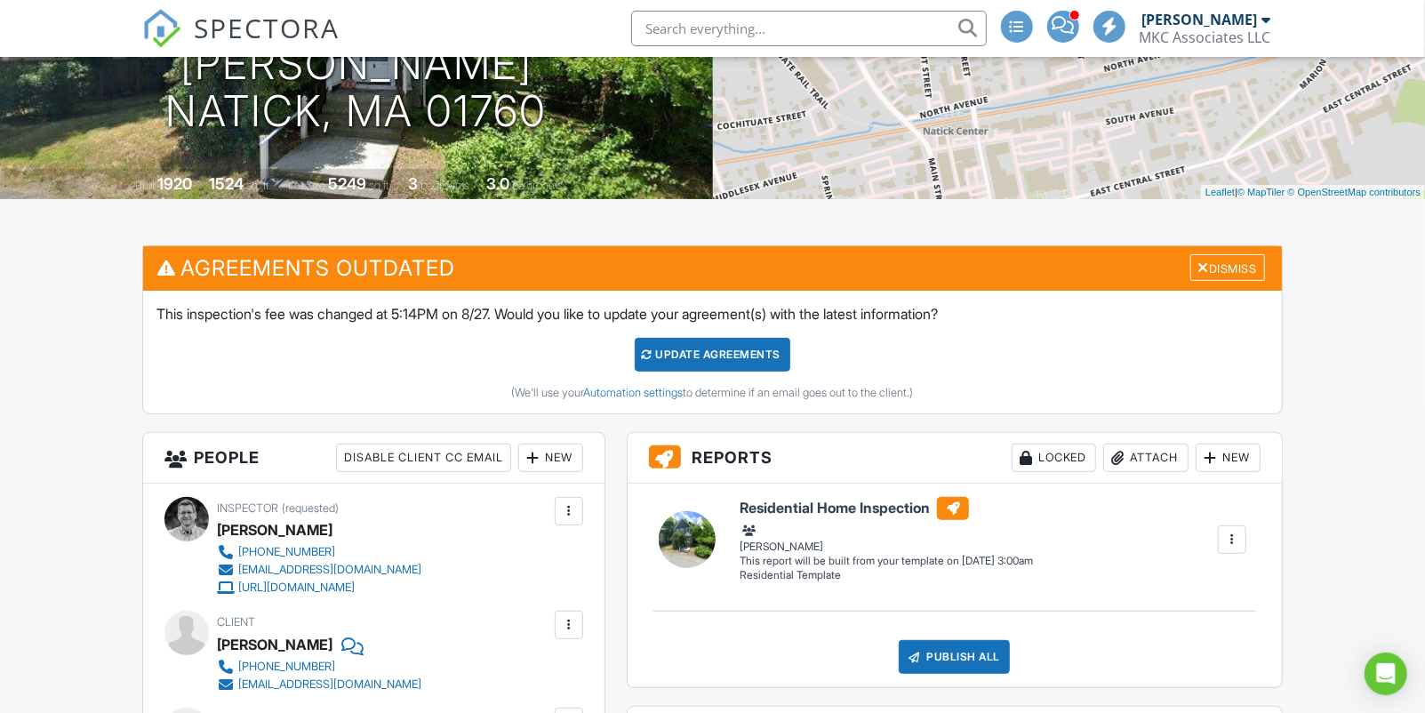
scroll to position [381, 0]
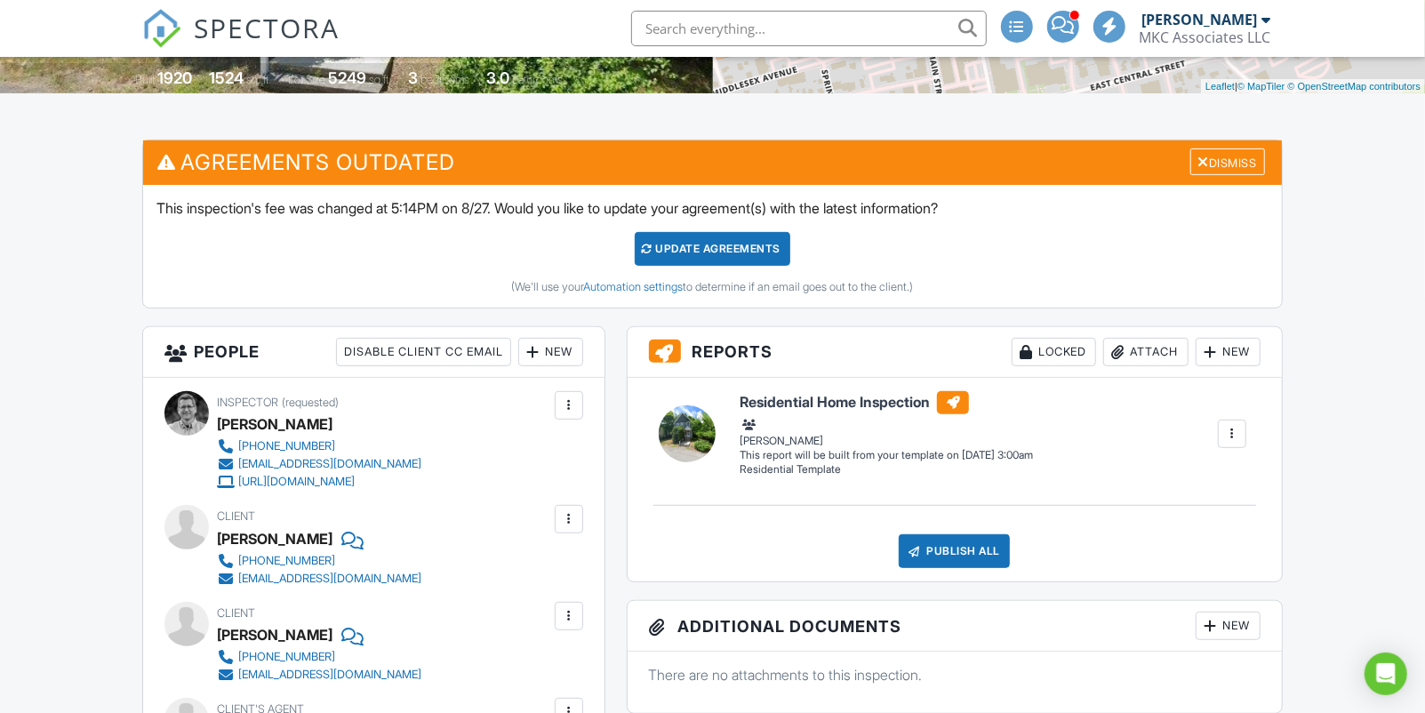
click at [729, 262] on div "Update Agreements" at bounding box center [713, 249] width 156 height 34
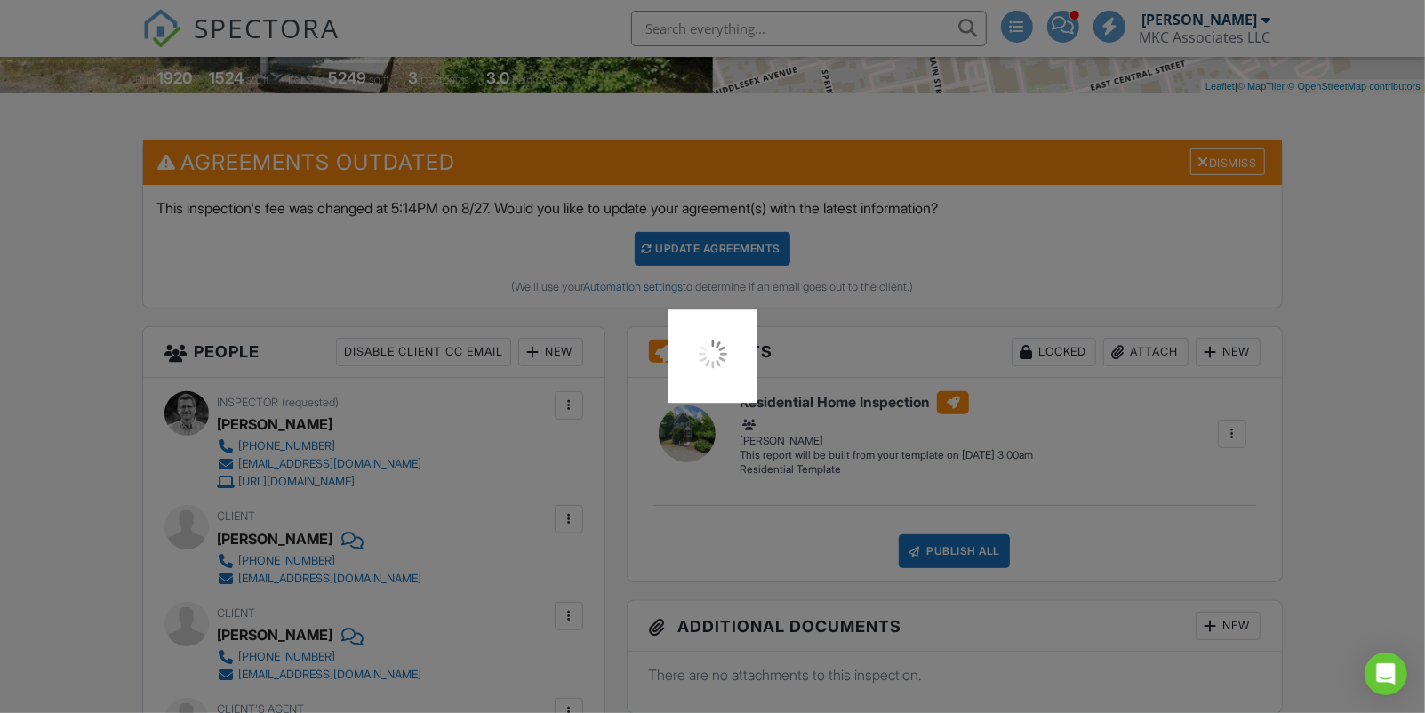
scroll to position [378, 0]
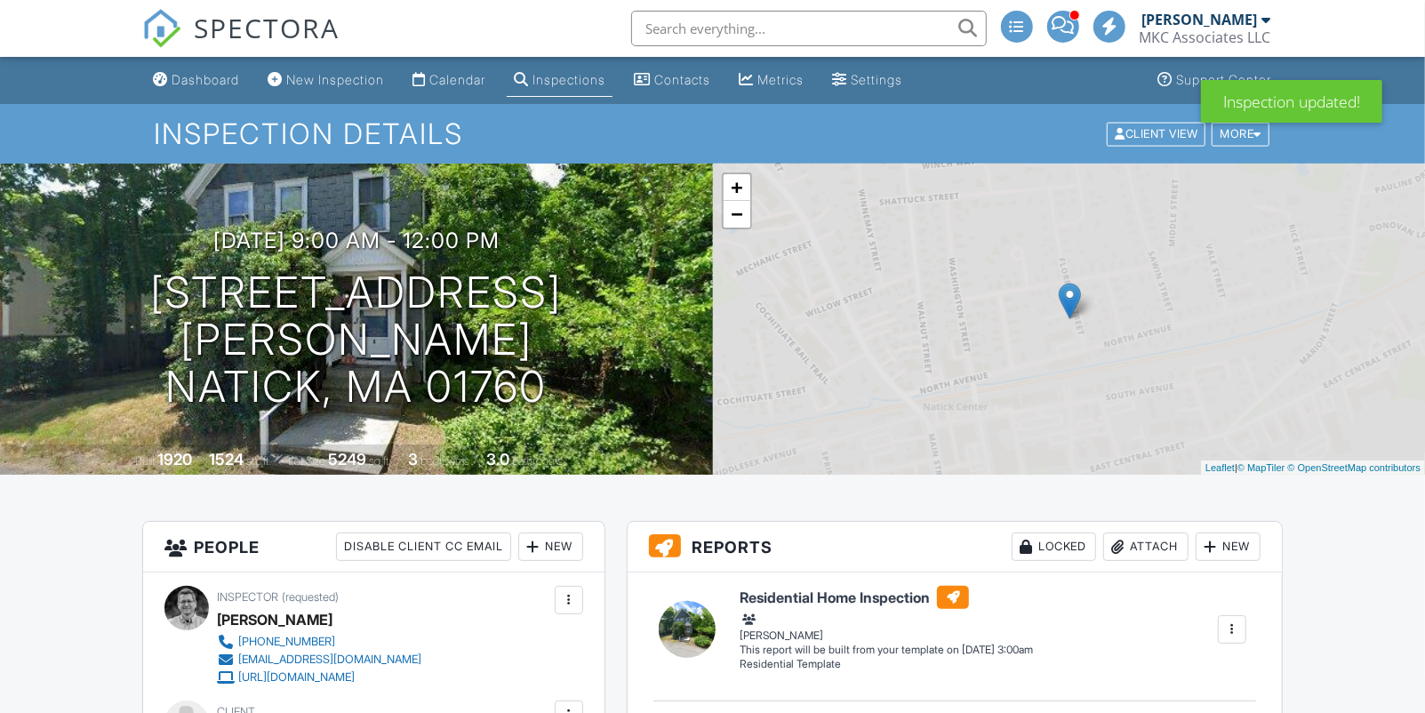
click at [1071, 26] on span at bounding box center [1062, 25] width 22 height 1
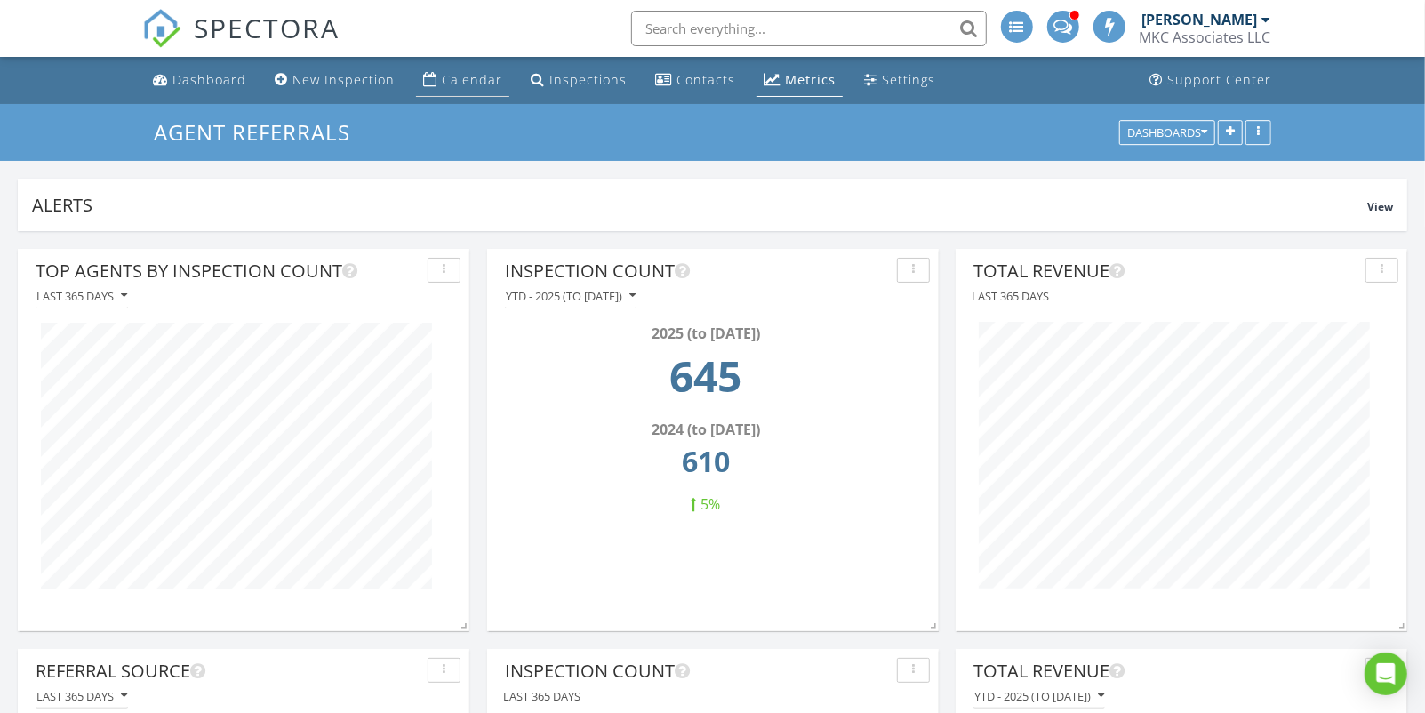
click at [474, 88] on div "Calendar" at bounding box center [472, 79] width 60 height 17
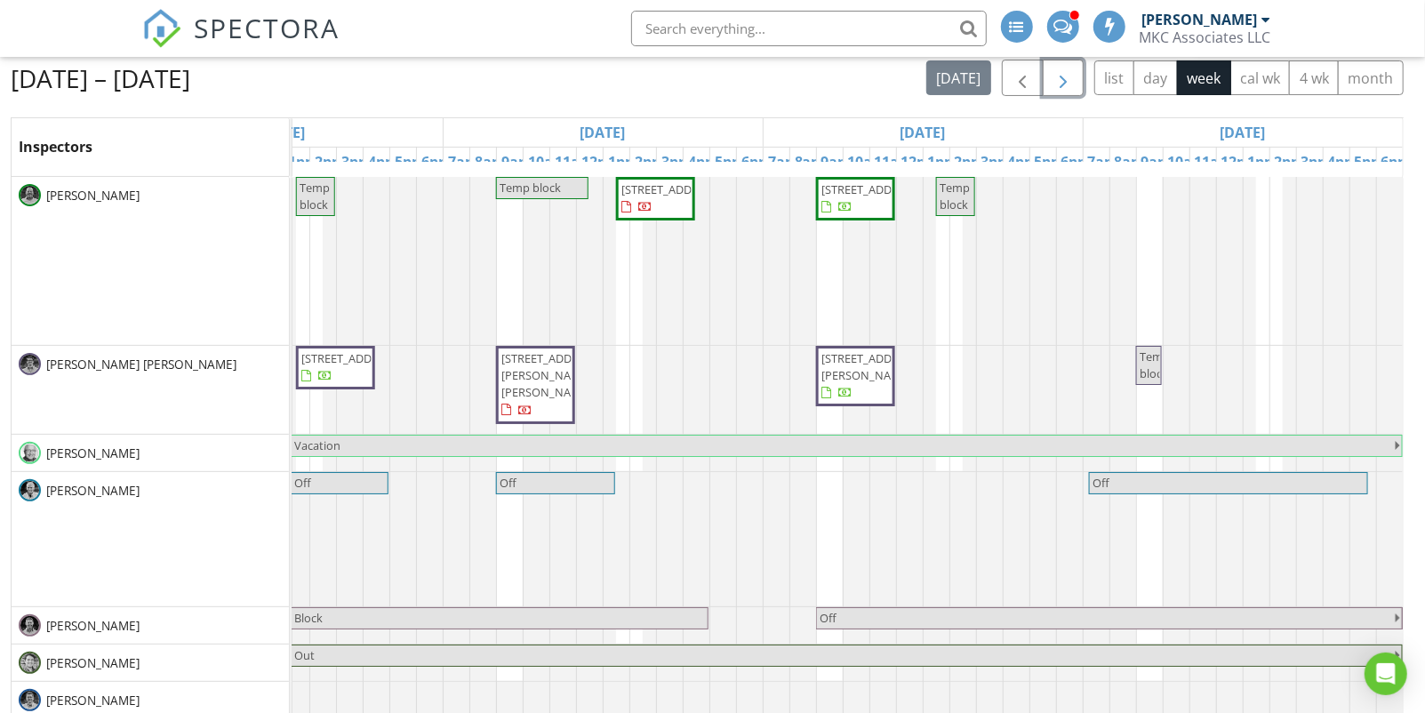
click at [1066, 89] on span "button" at bounding box center [1062, 78] width 21 height 21
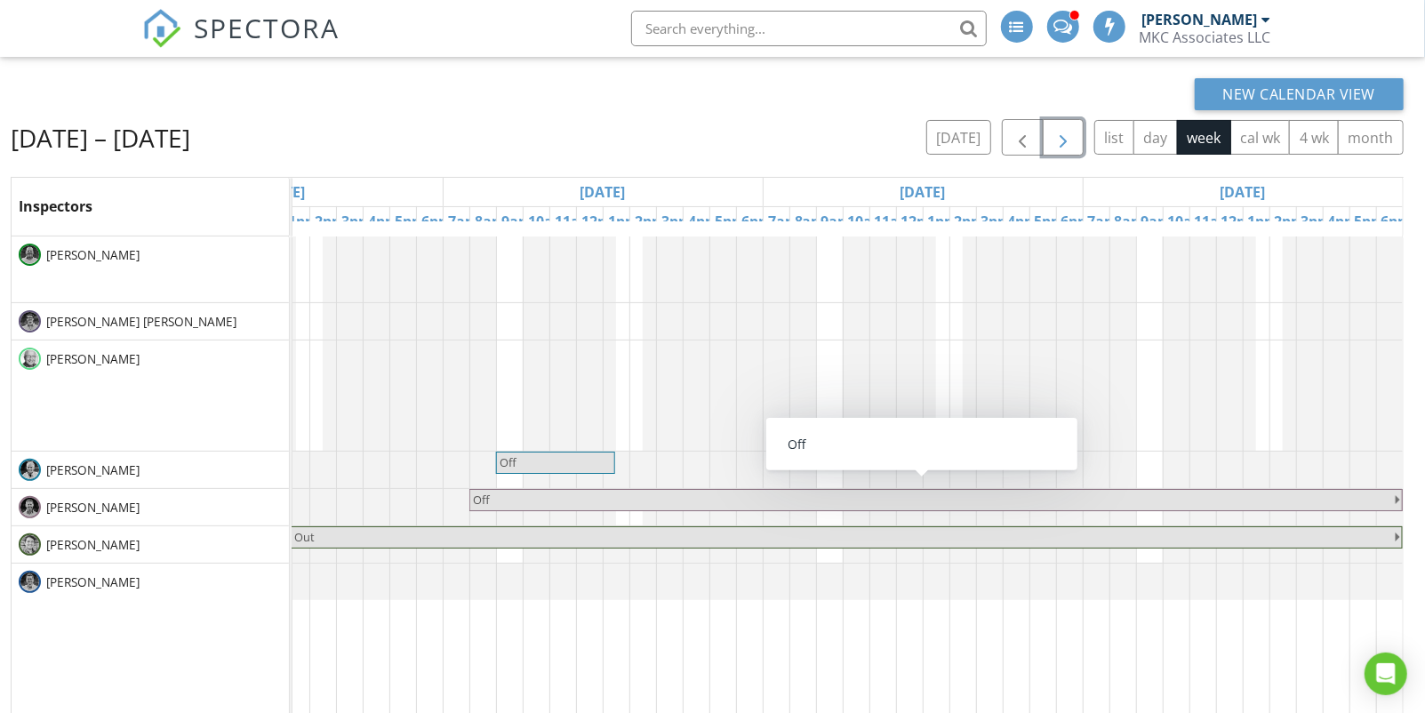
click at [1066, 135] on span "button" at bounding box center [1062, 137] width 21 height 21
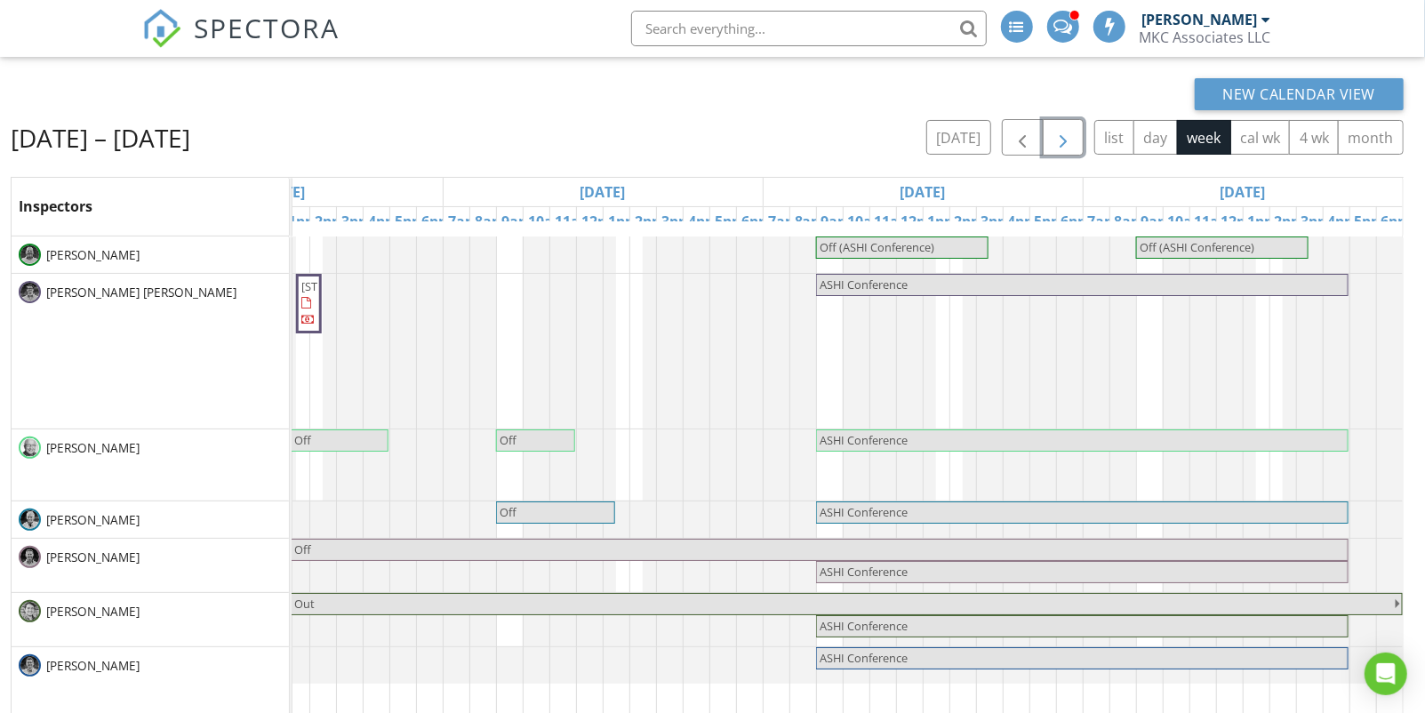
click at [1064, 135] on span "button" at bounding box center [1062, 137] width 21 height 21
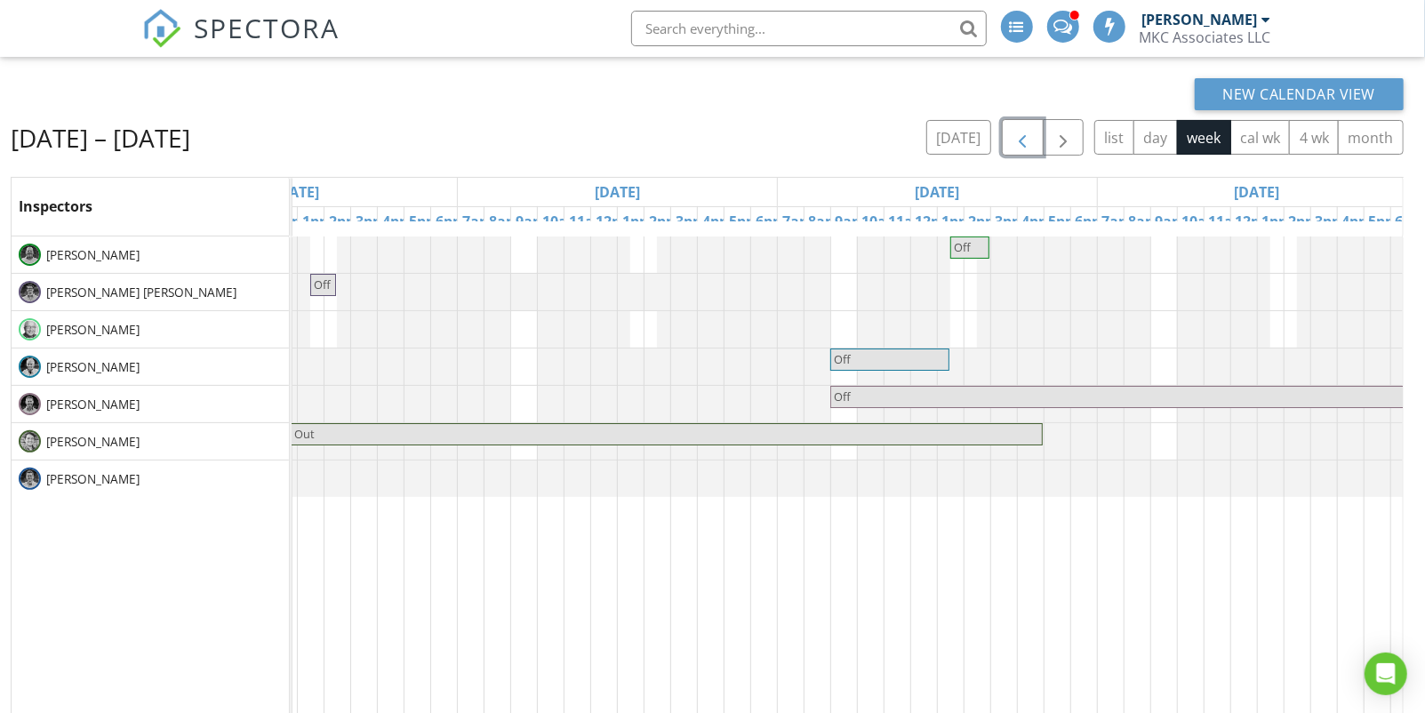
click at [1033, 140] on span "button" at bounding box center [1021, 137] width 21 height 21
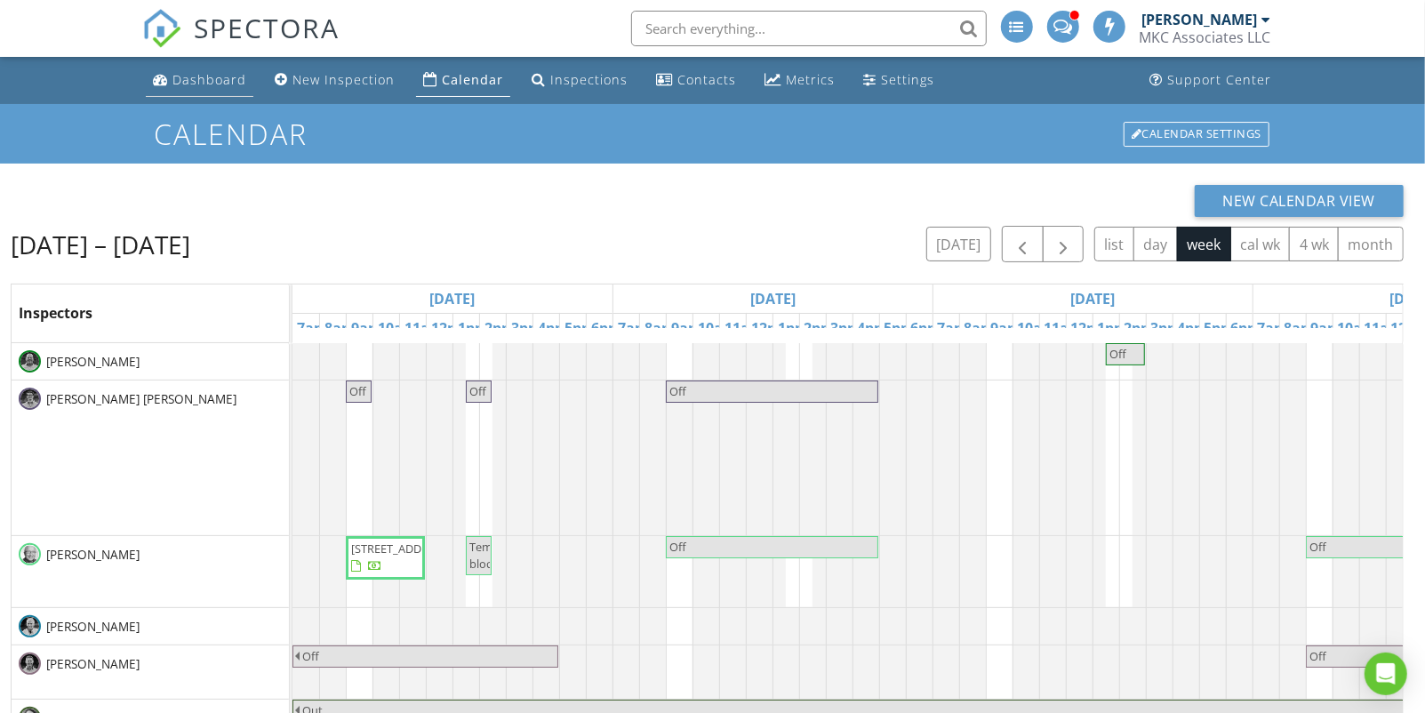
click at [237, 86] on div "Dashboard" at bounding box center [209, 79] width 74 height 17
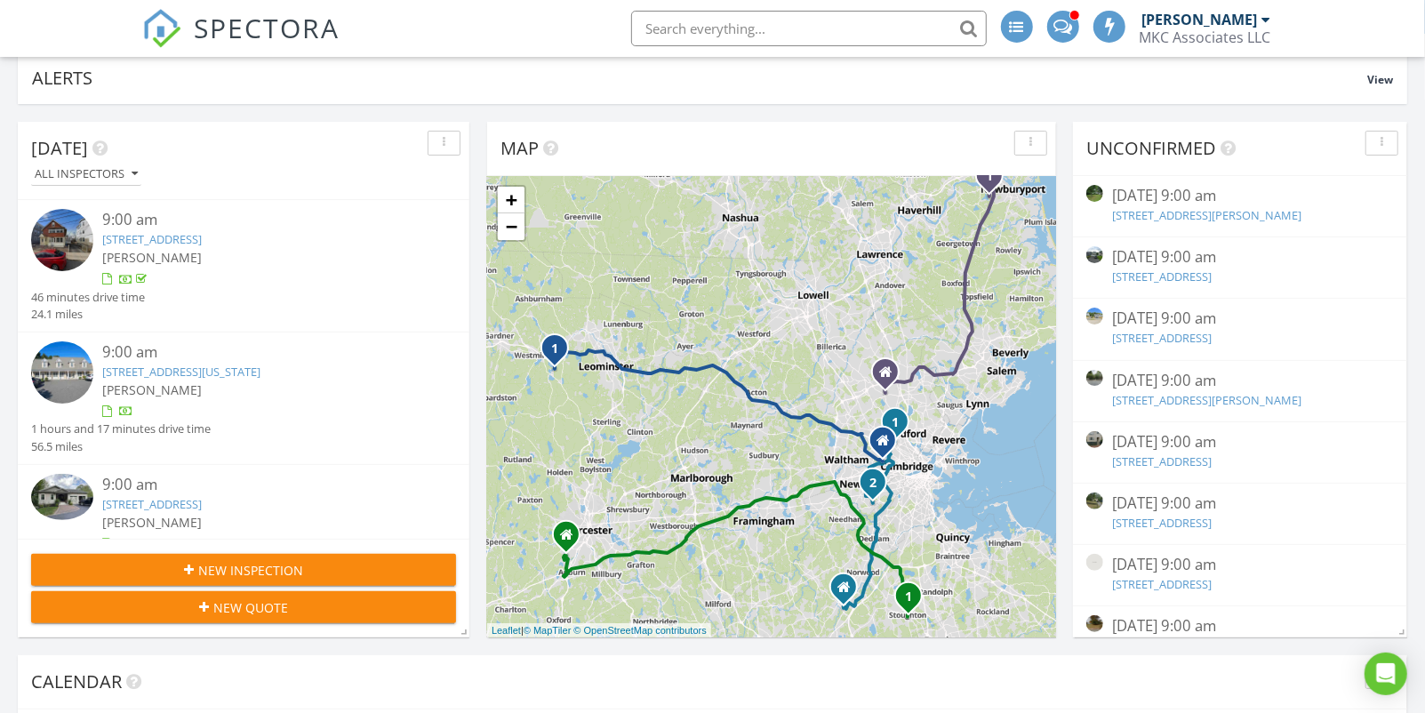
scroll to position [128, 0]
click at [1233, 220] on link "4 Sylvia Ave, Natick, MA 01760" at bounding box center [1206, 214] width 189 height 16
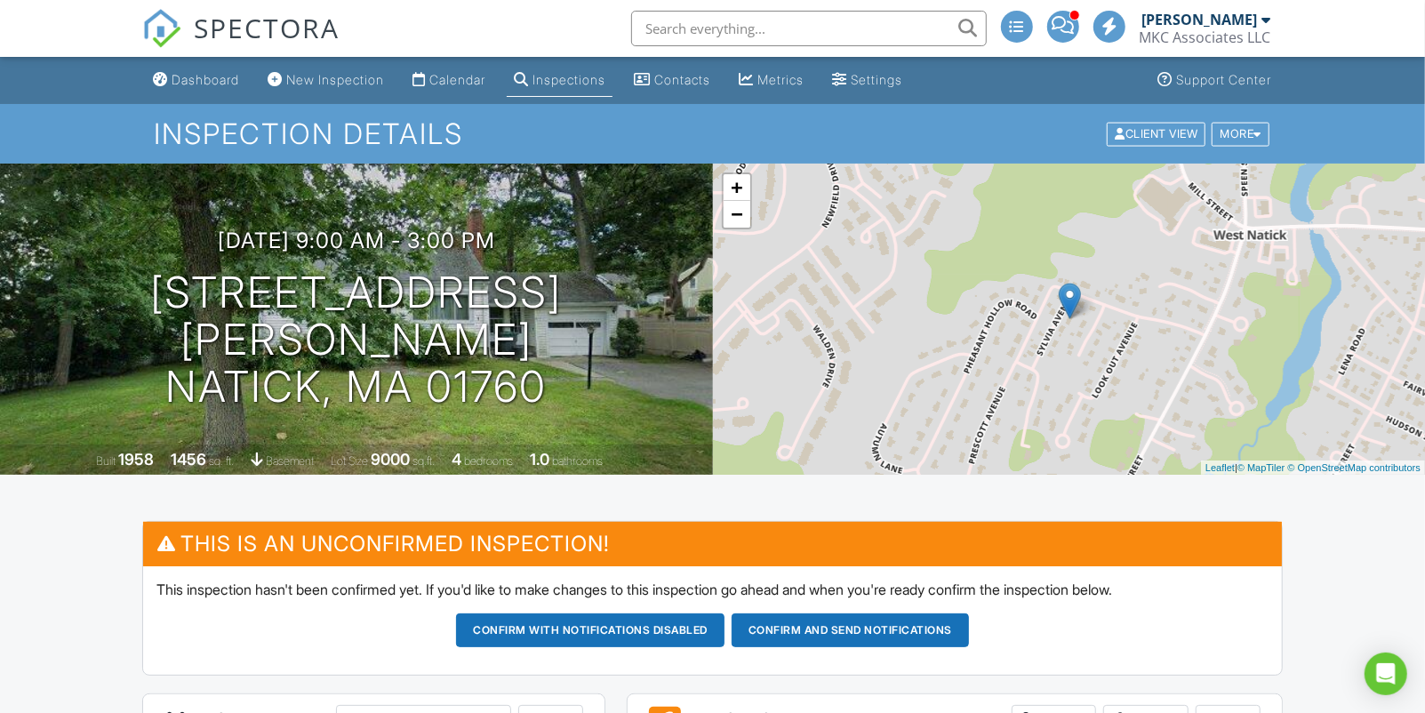
click at [1250, 115] on div "Inspection Details Client View More Property Details Reschedule Reorder / Copy …" at bounding box center [712, 134] width 1425 height 60
click at [1250, 126] on div "More" at bounding box center [1240, 134] width 58 height 24
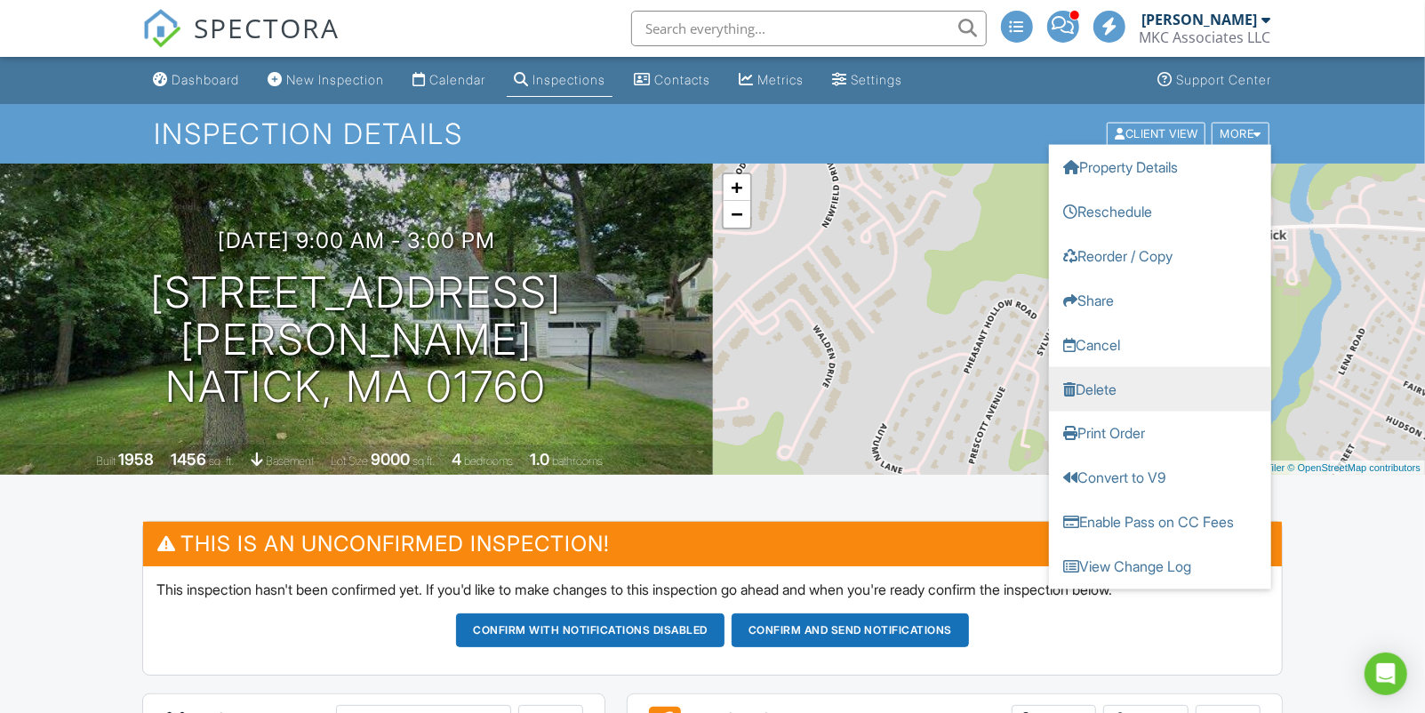
click at [1109, 376] on link "Delete" at bounding box center [1160, 388] width 222 height 44
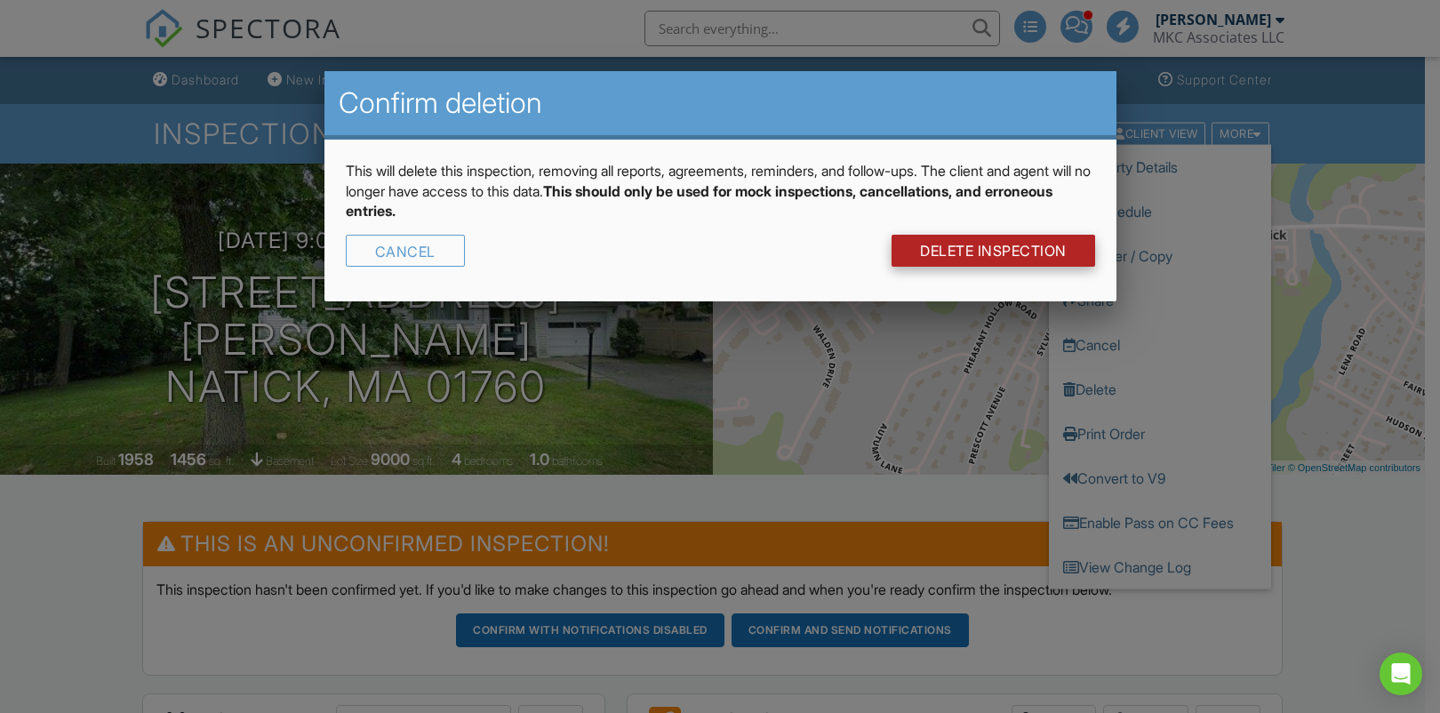
click at [978, 261] on link "DELETE Inspection" at bounding box center [993, 251] width 204 height 32
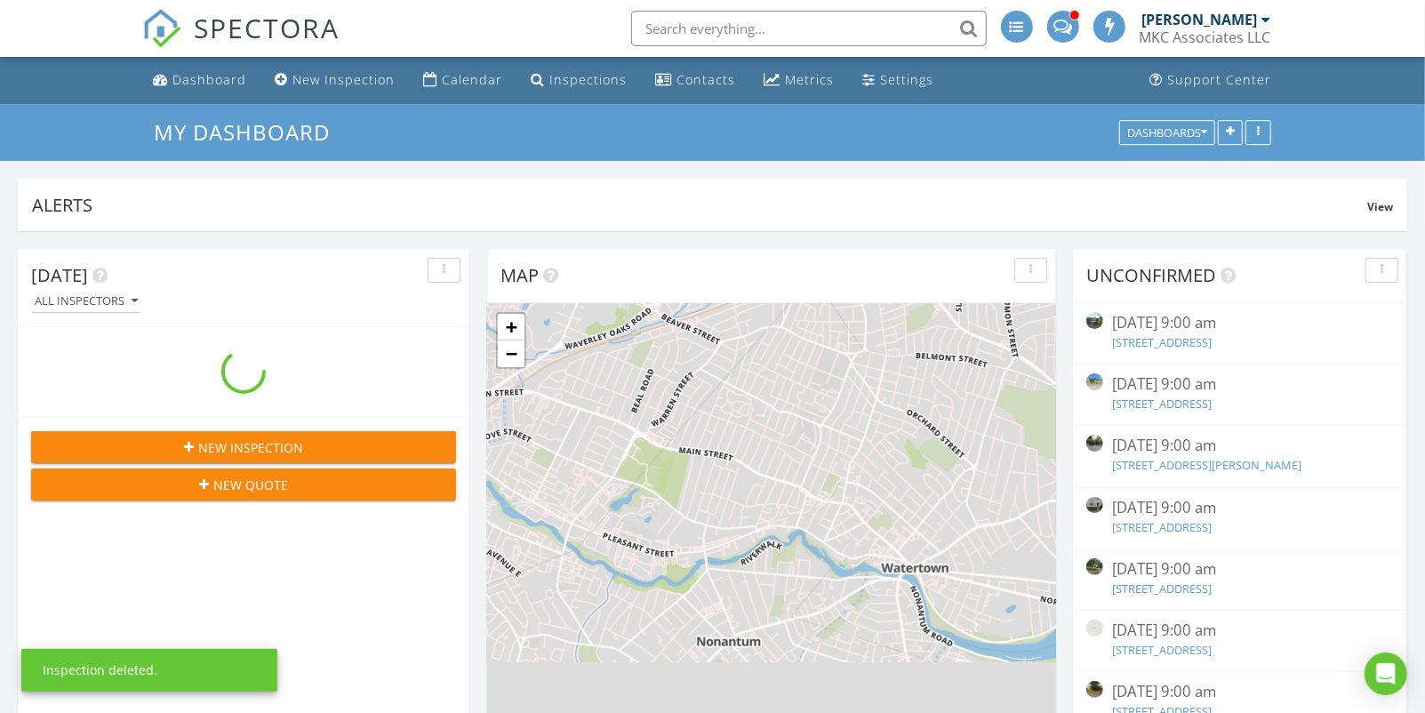
scroll to position [382, 451]
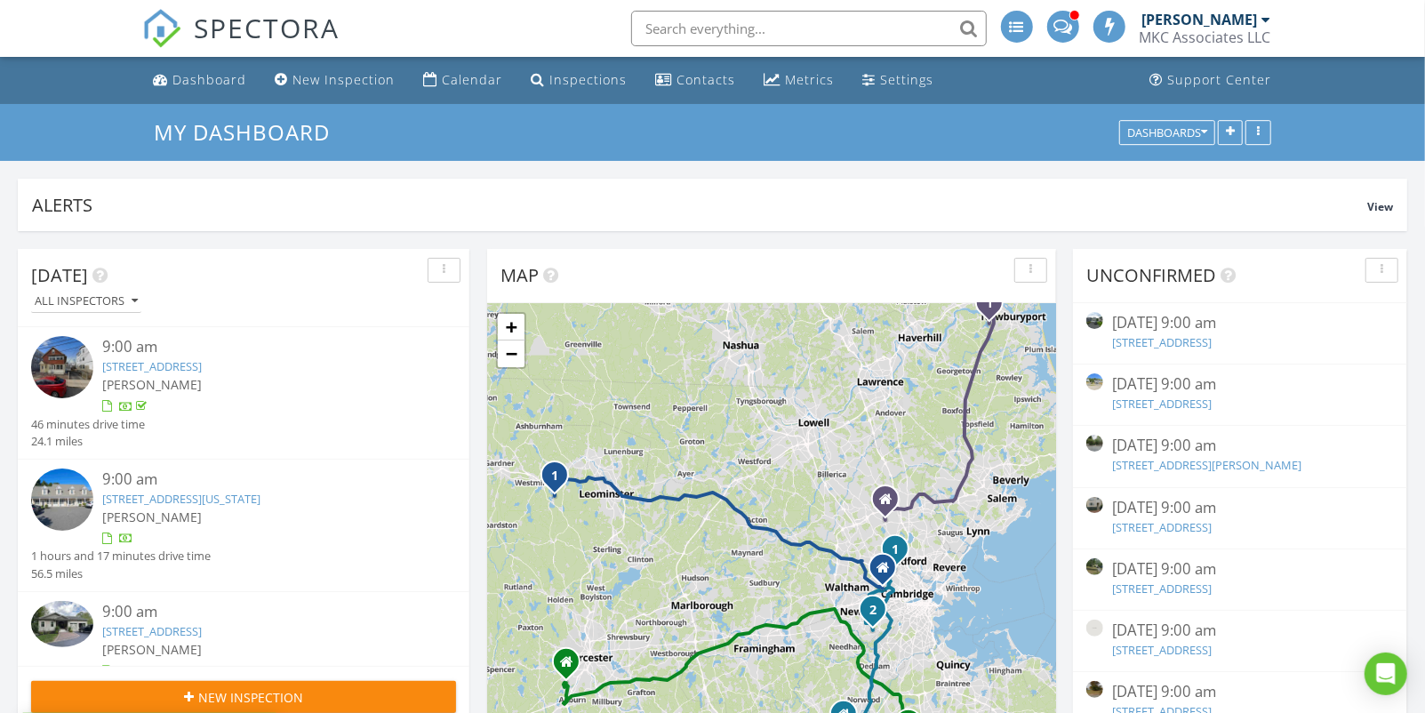
click at [1138, 341] on link "94 Border St, Dedham, MA 02026" at bounding box center [1162, 342] width 100 height 16
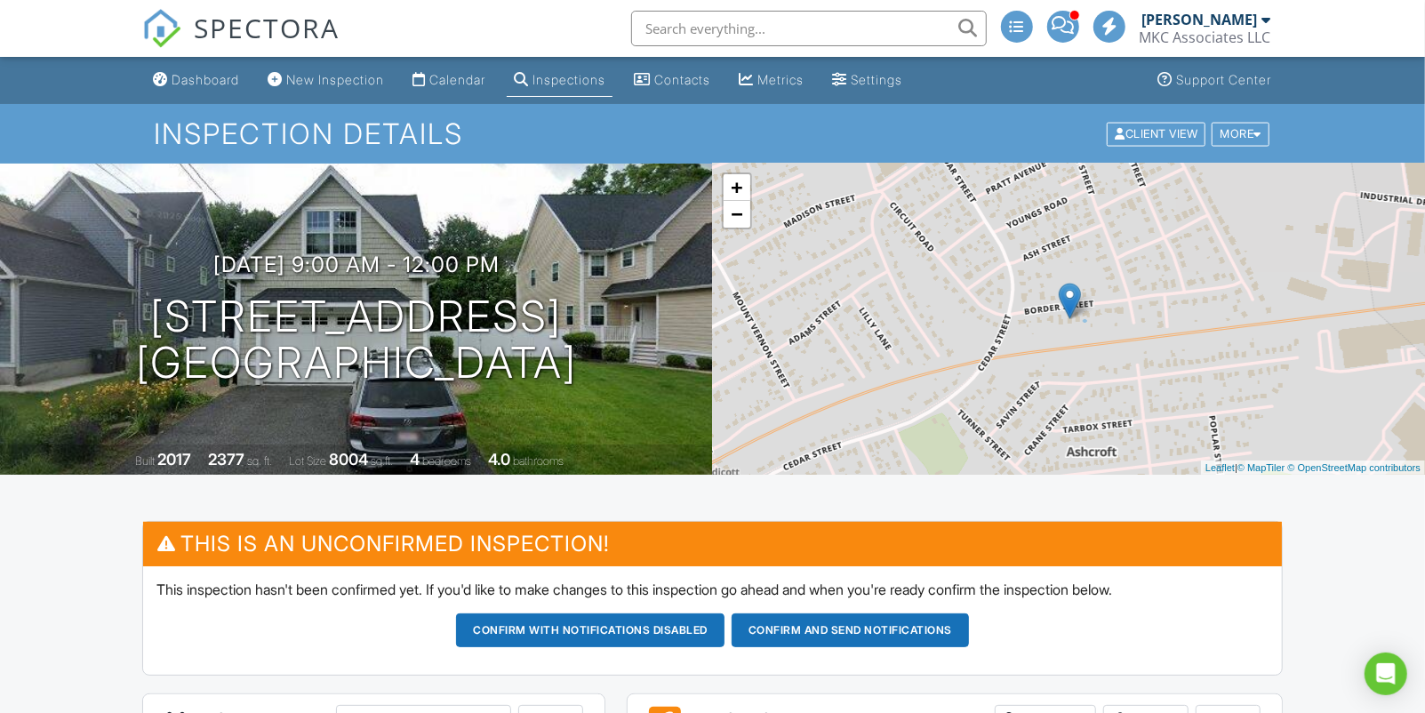
click at [1067, 36] on div at bounding box center [1063, 27] width 32 height 32
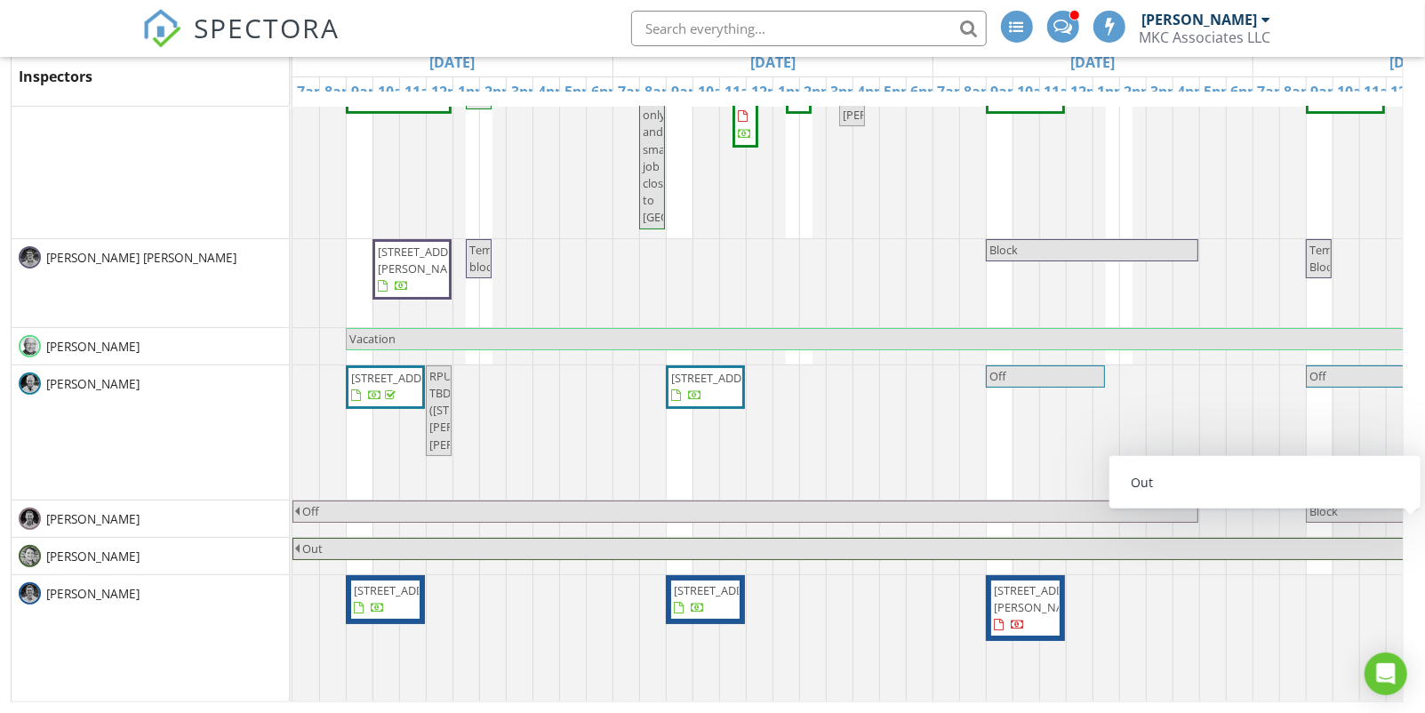
click at [1070, 23] on span at bounding box center [1062, 25] width 19 height 16
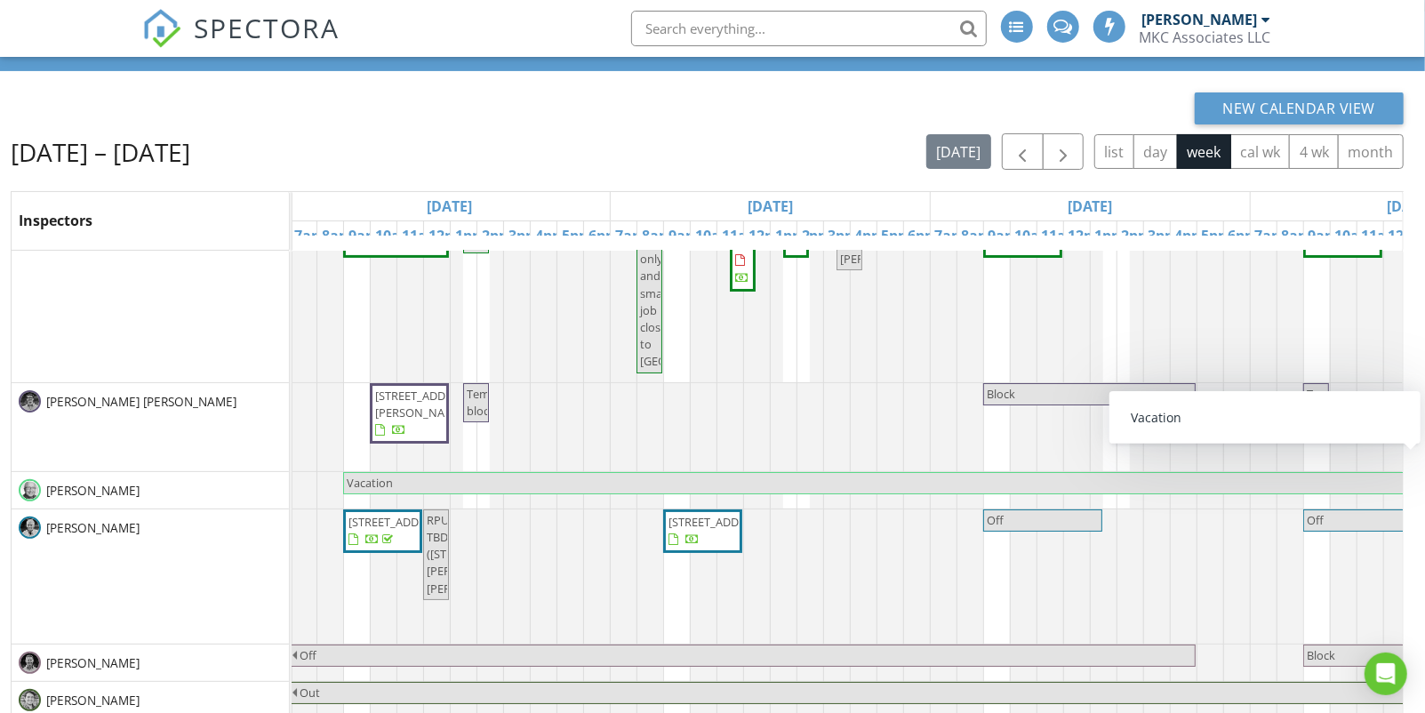
scroll to position [236, 0]
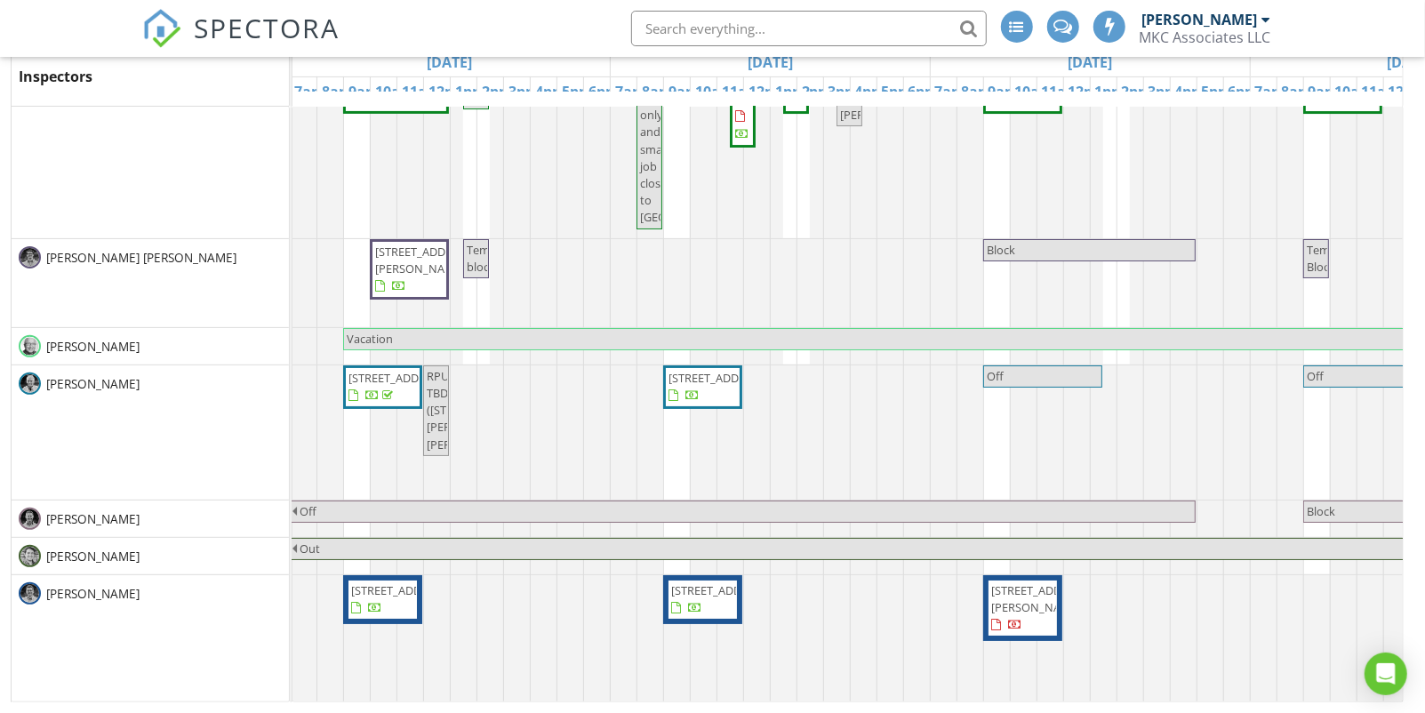
click at [682, 598] on span "263 Highland Ave, Winchester 01890" at bounding box center [721, 590] width 100 height 16
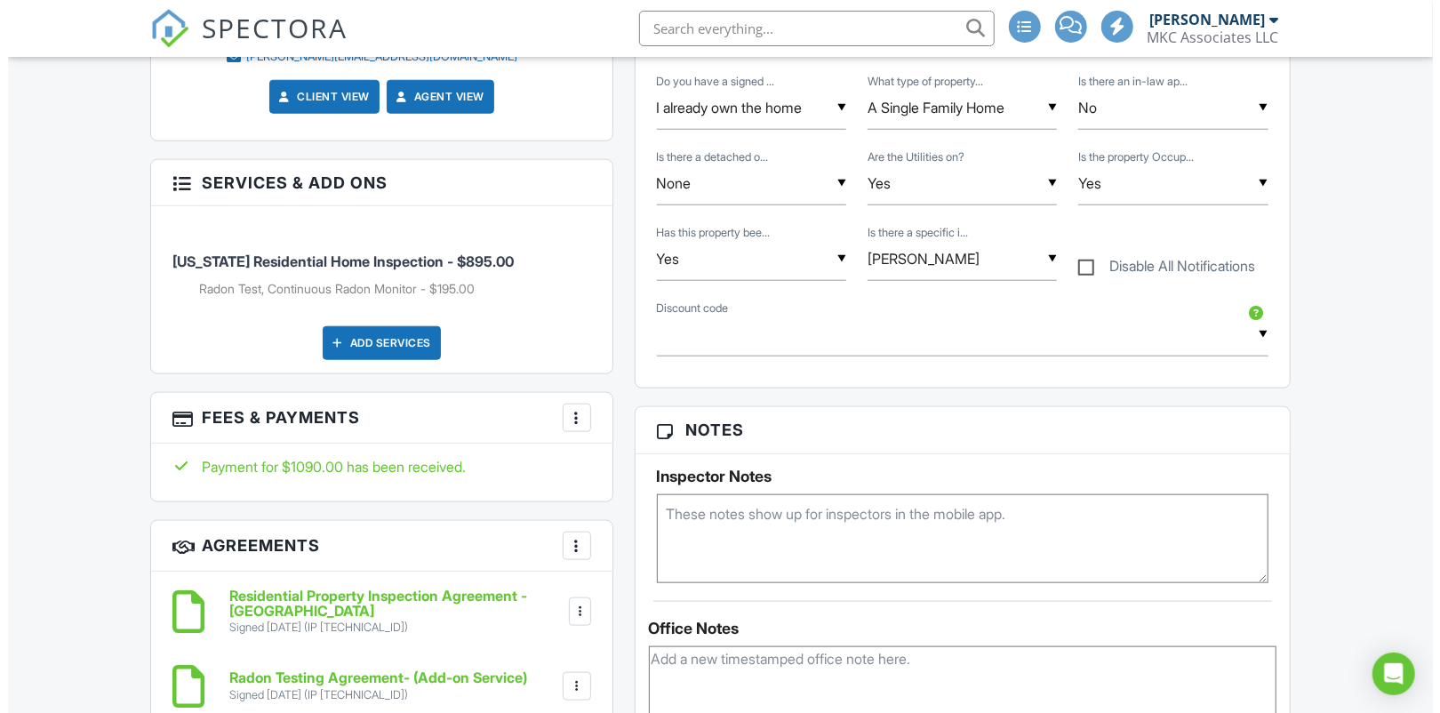
scroll to position [1106, 0]
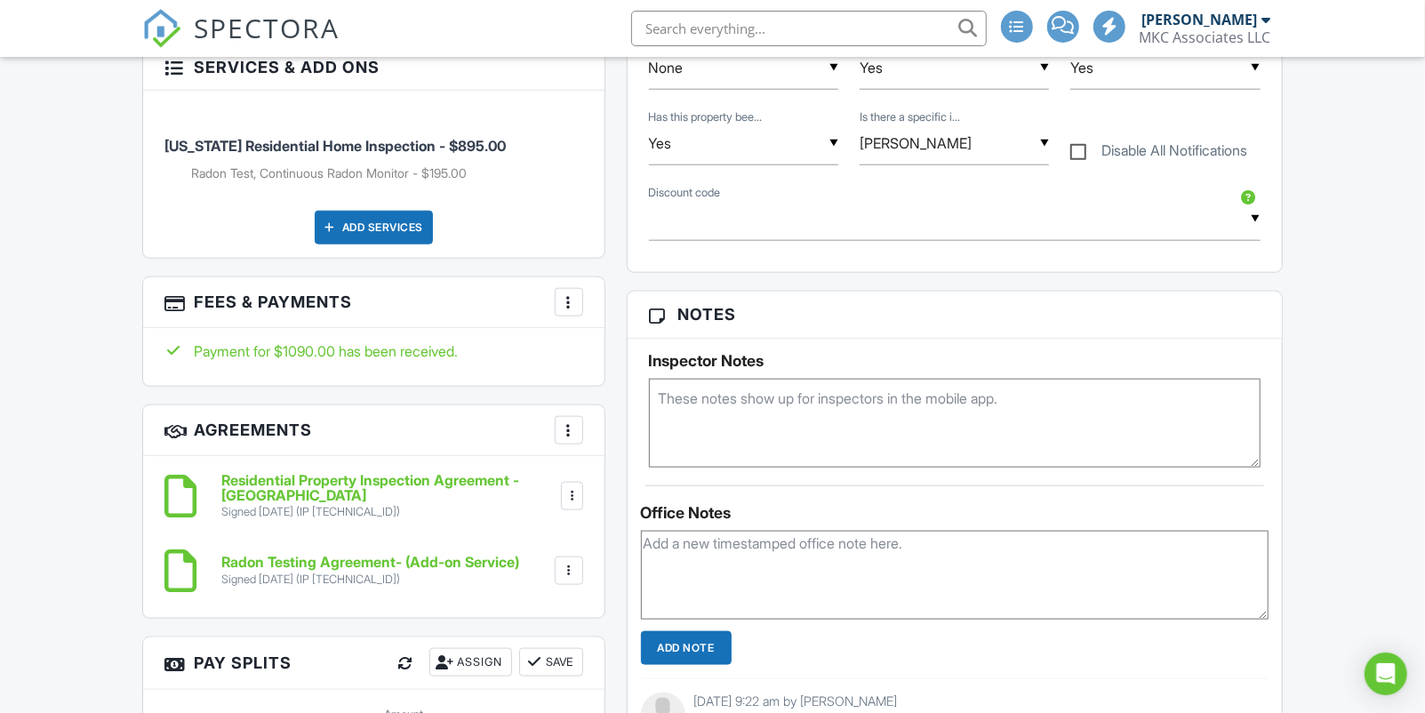
click at [571, 306] on div at bounding box center [569, 302] width 18 height 18
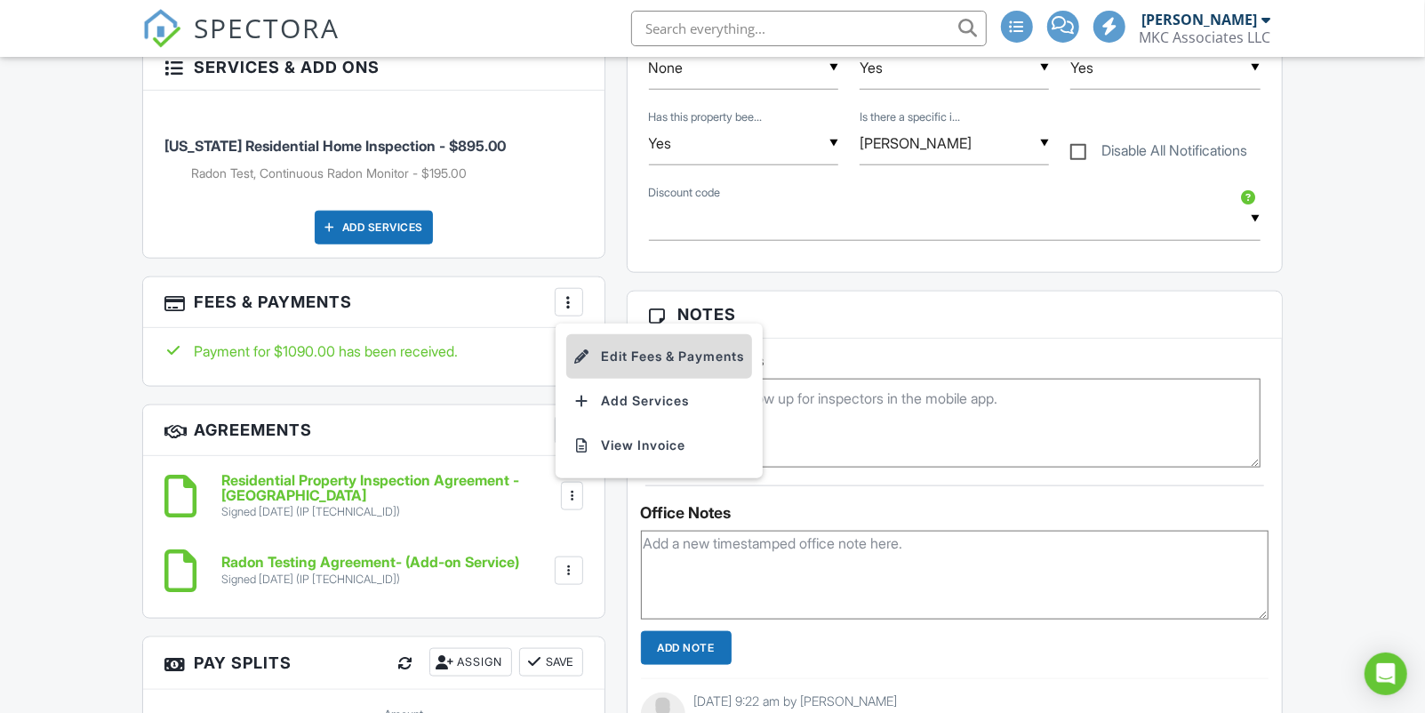
click at [647, 354] on li "Edit Fees & Payments" at bounding box center [659, 356] width 186 height 44
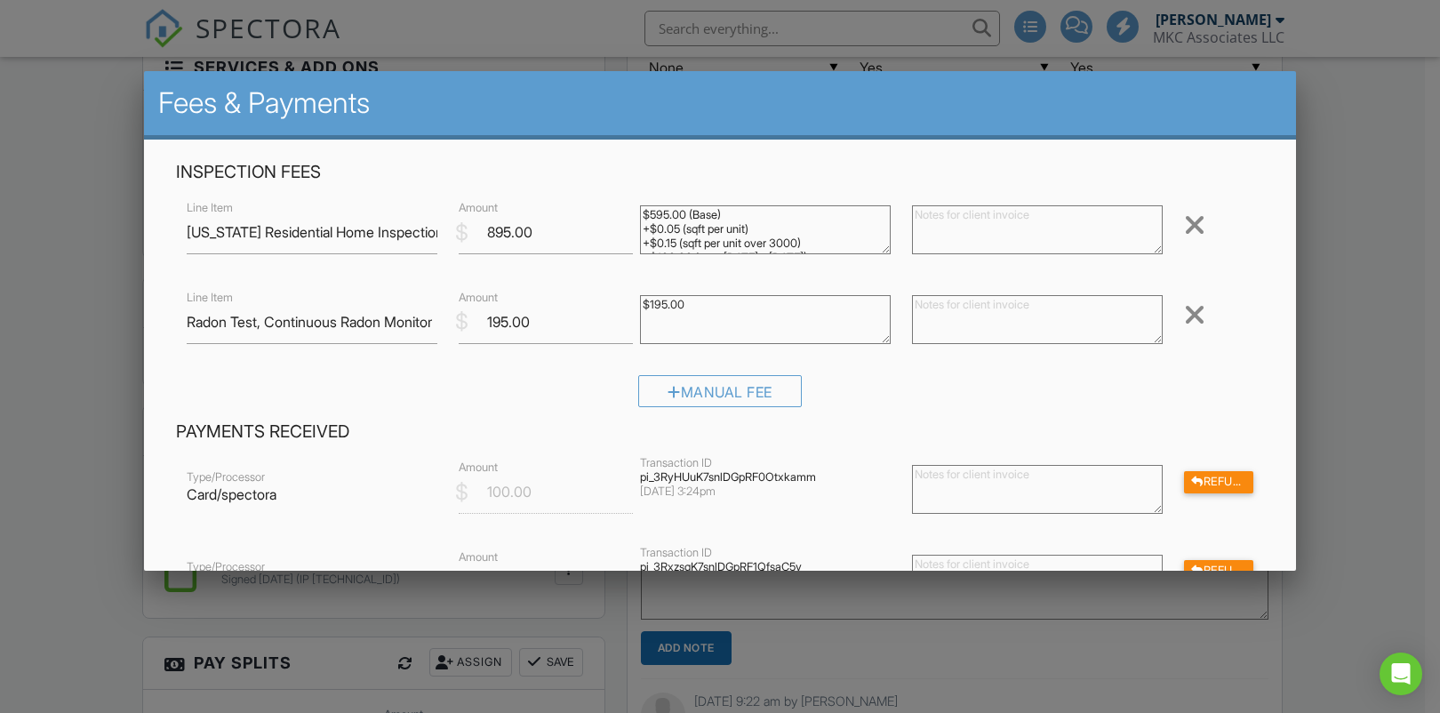
click at [1184, 324] on div at bounding box center [1194, 314] width 21 height 28
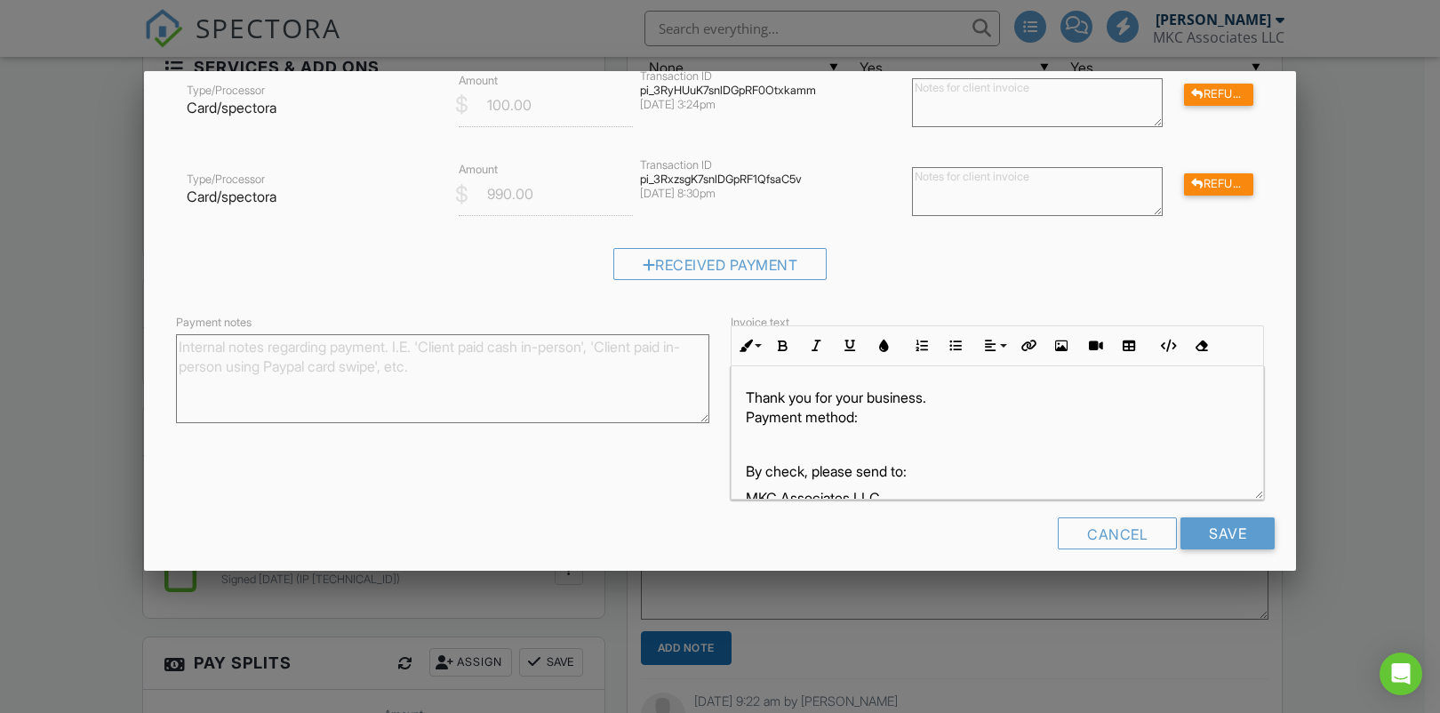
scroll to position [311, 0]
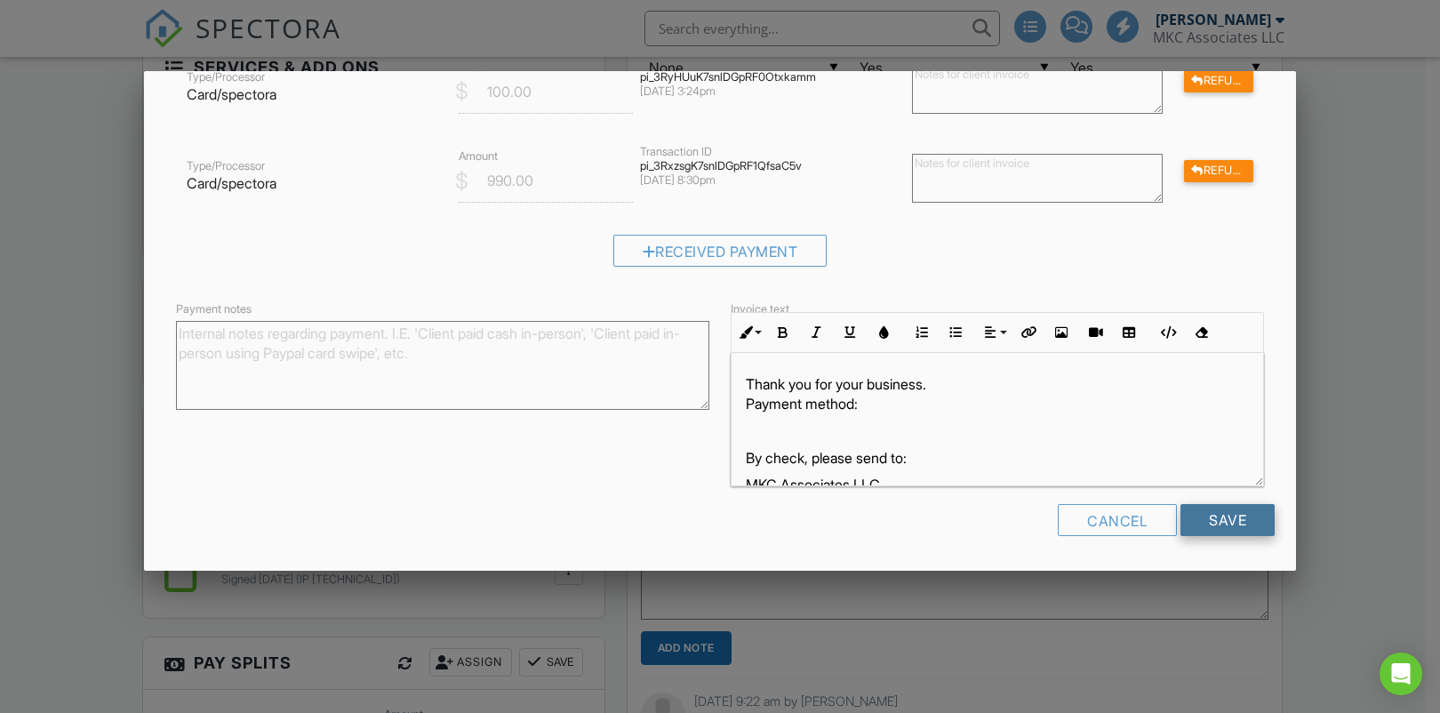
click at [1209, 524] on input "Save" at bounding box center [1227, 520] width 94 height 32
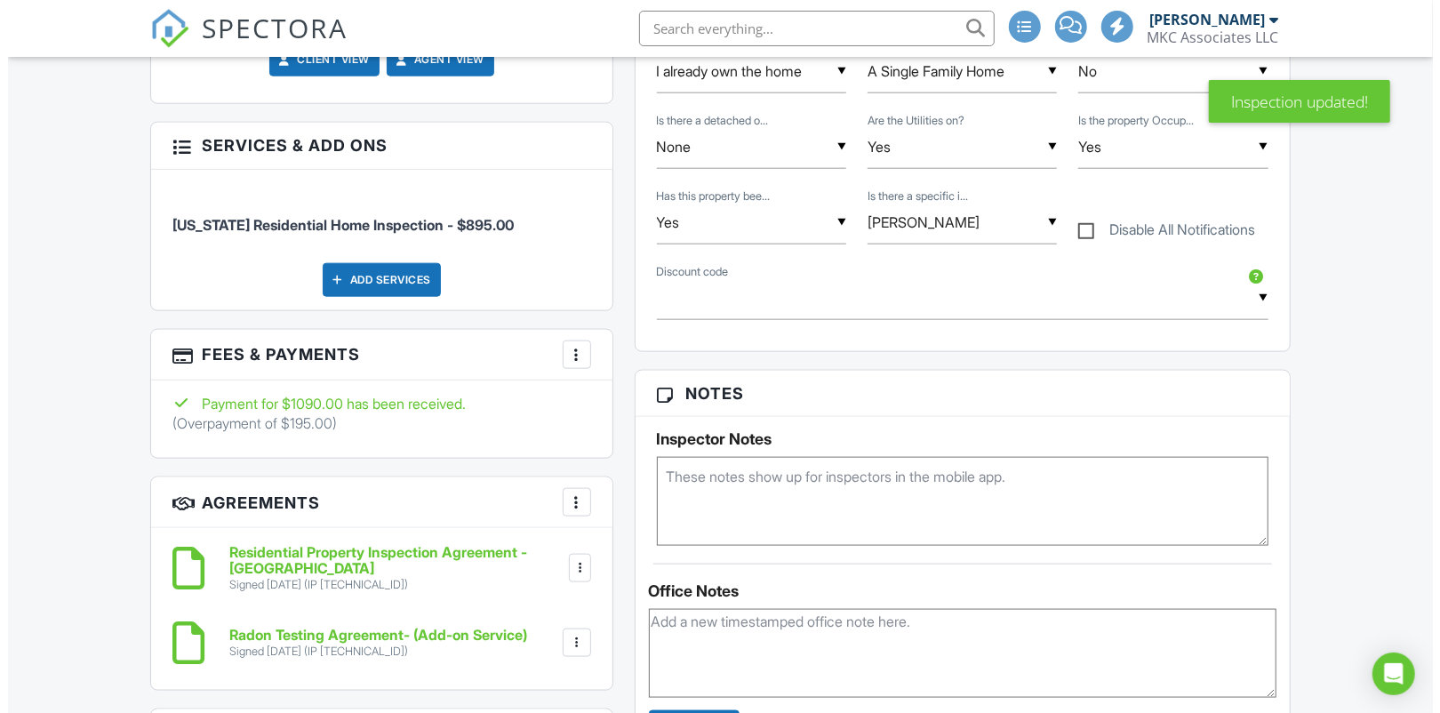
scroll to position [1184, 0]
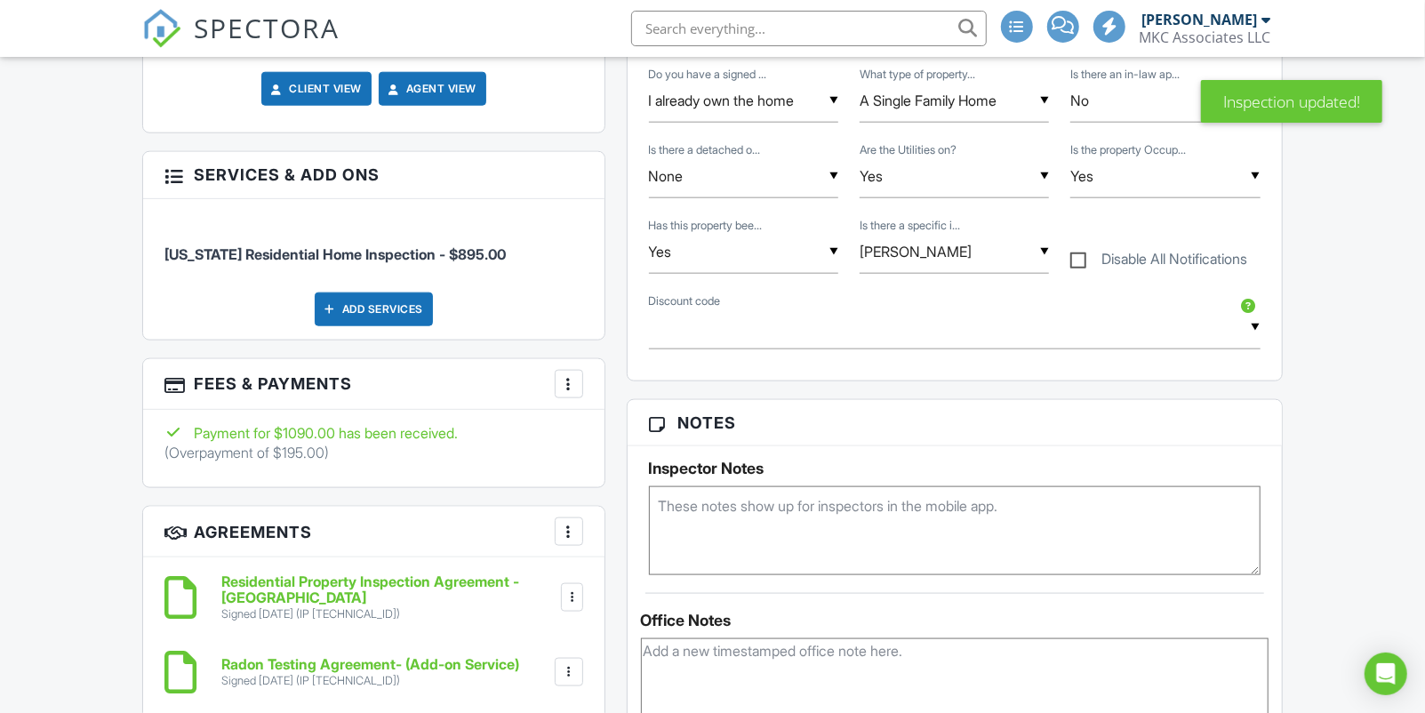
click at [563, 387] on div at bounding box center [569, 384] width 18 height 18
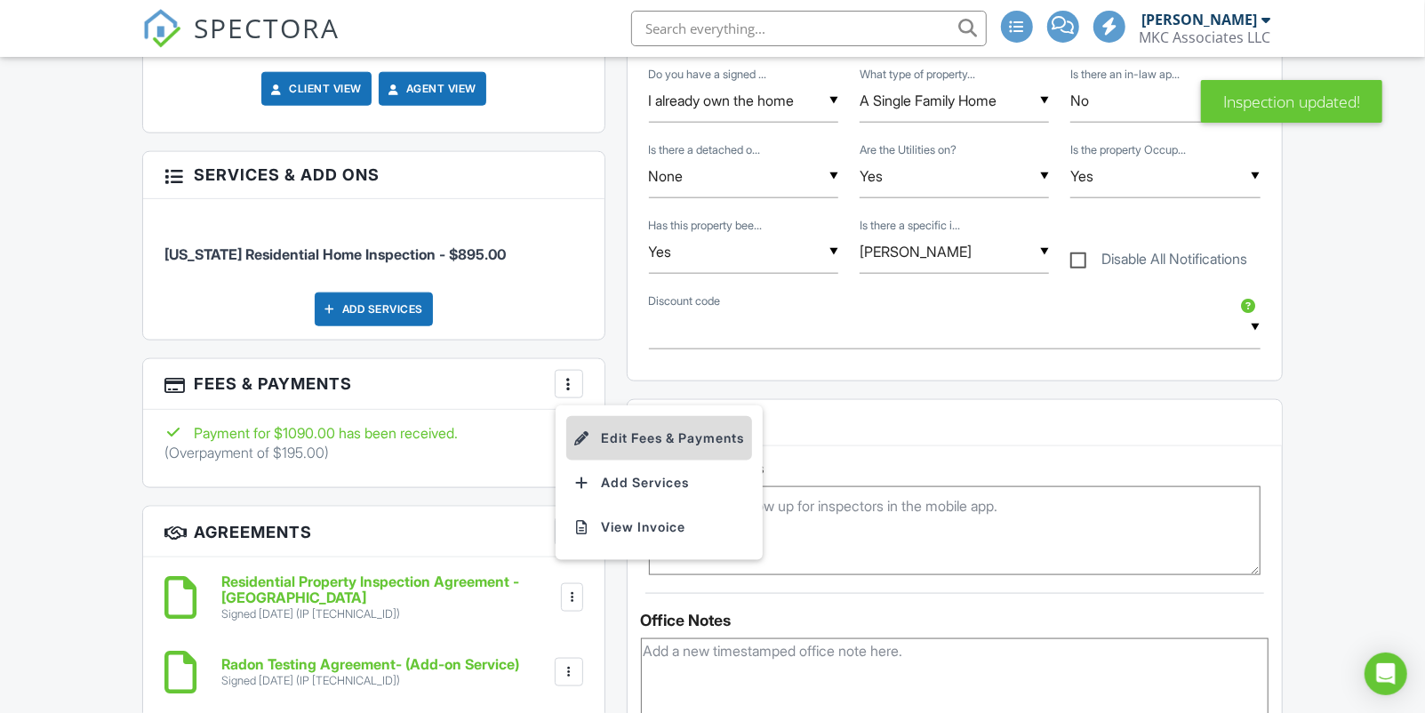
click at [600, 438] on li "Edit Fees & Payments" at bounding box center [659, 438] width 186 height 44
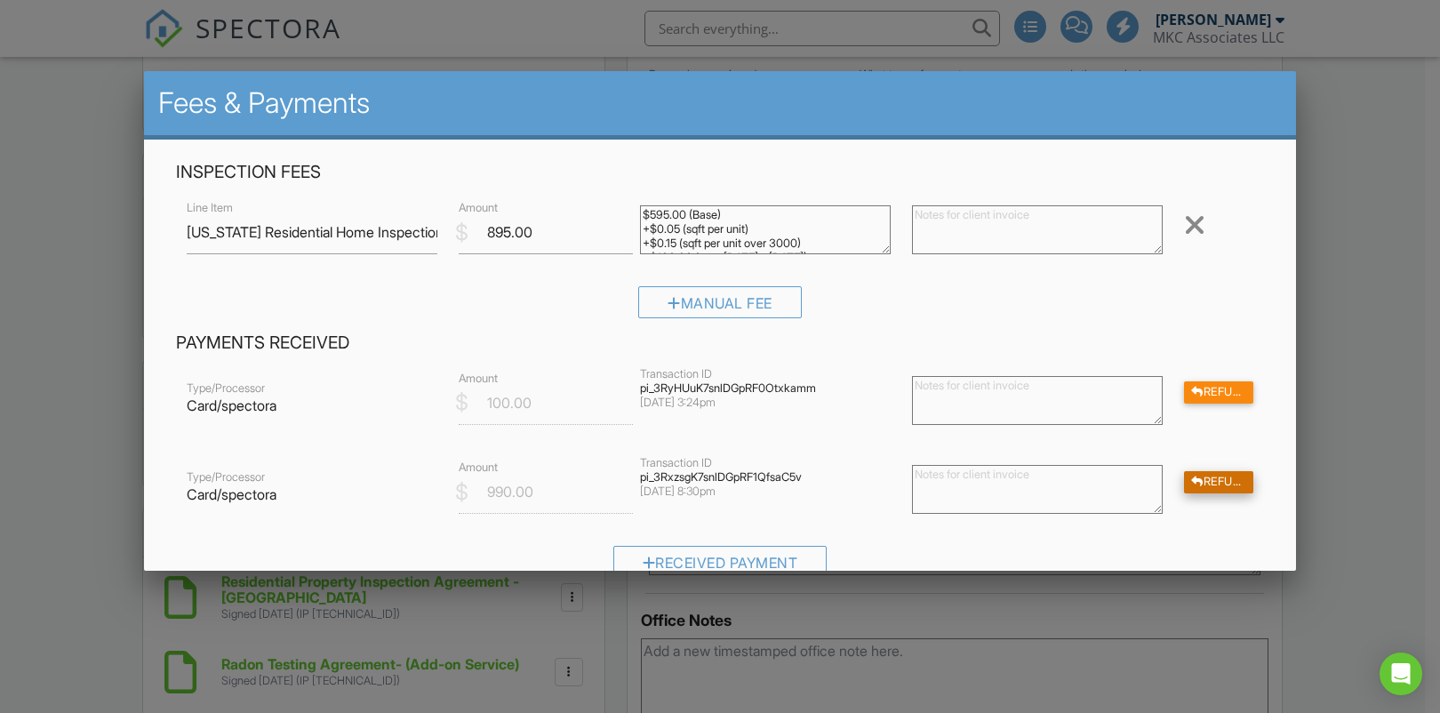
click at [1213, 484] on div "Refund" at bounding box center [1218, 482] width 69 height 22
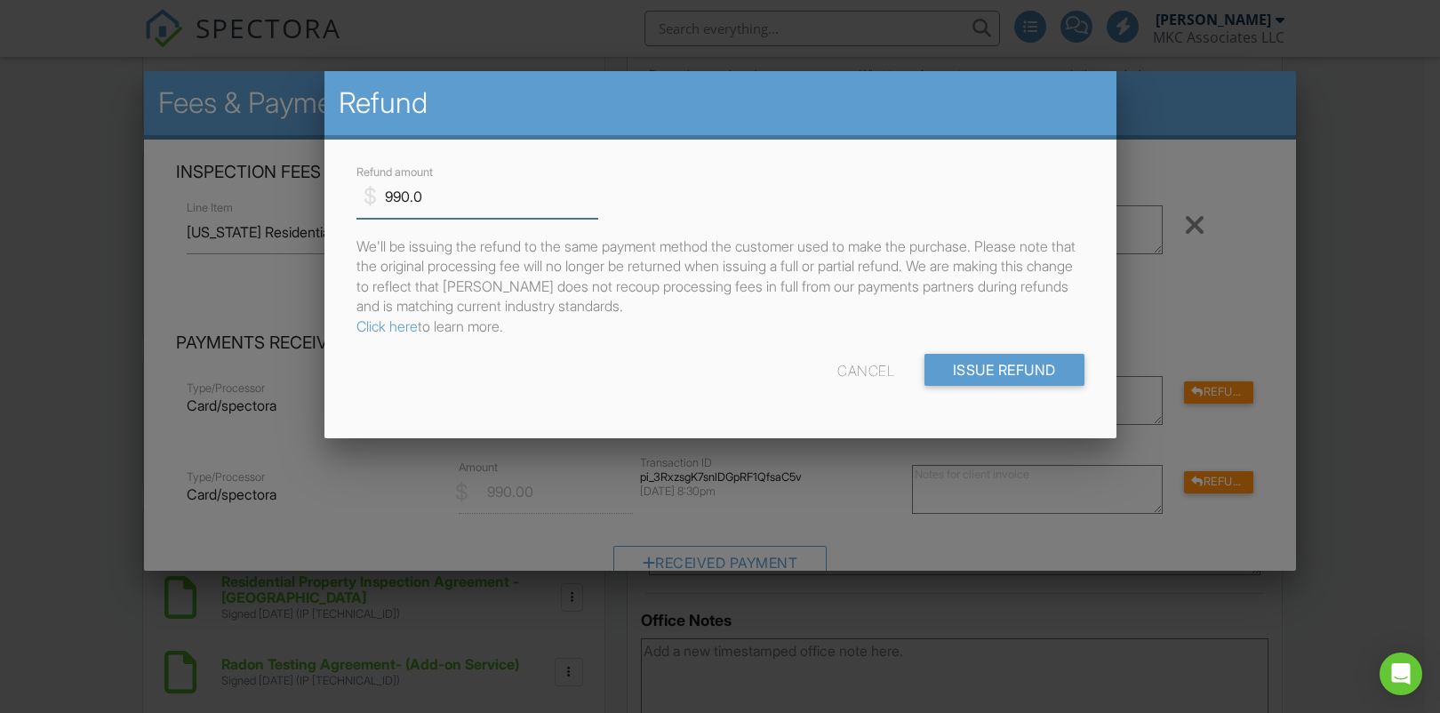
drag, startPoint x: 484, startPoint y: 198, endPoint x: 355, endPoint y: 198, distance: 128.9
click at [356, 198] on input "990.0" at bounding box center [477, 197] width 243 height 44
type input "195"
click at [960, 363] on input "Issue Refund" at bounding box center [1004, 370] width 160 height 32
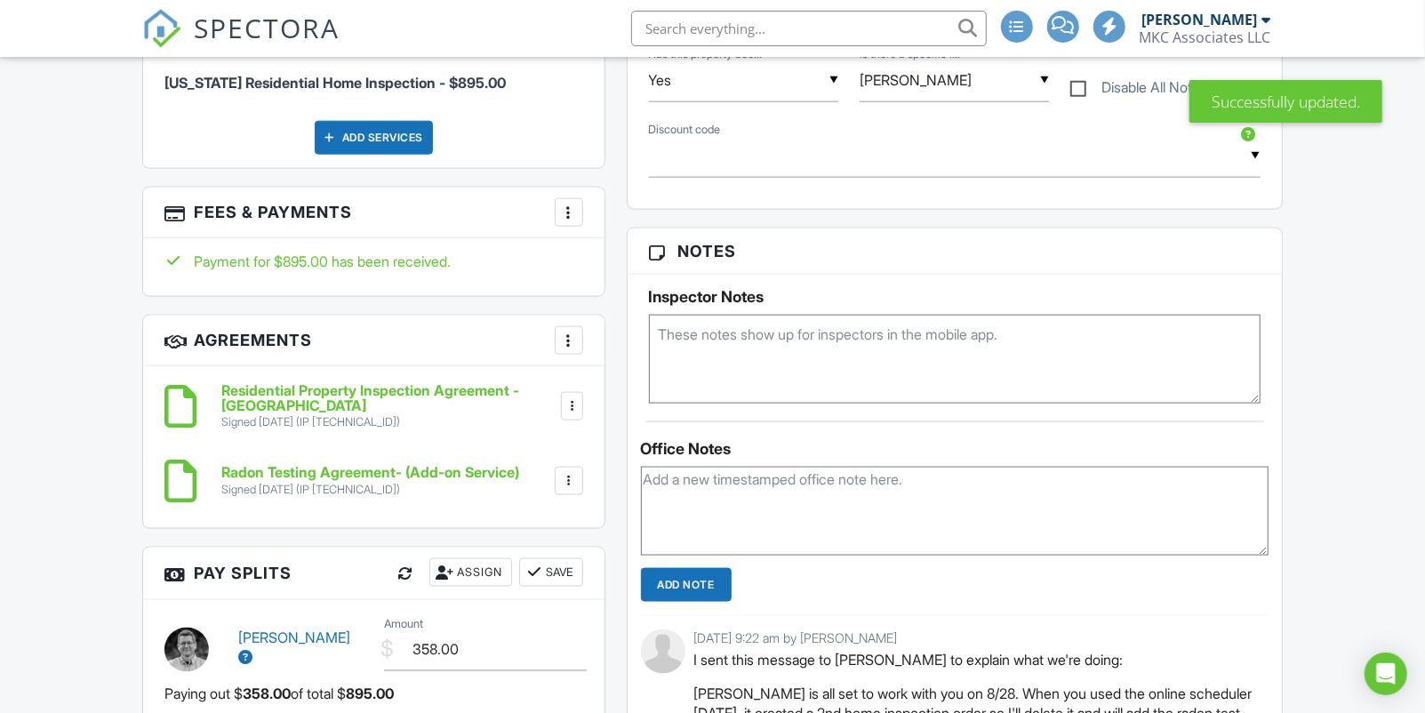
scroll to position [1378, 0]
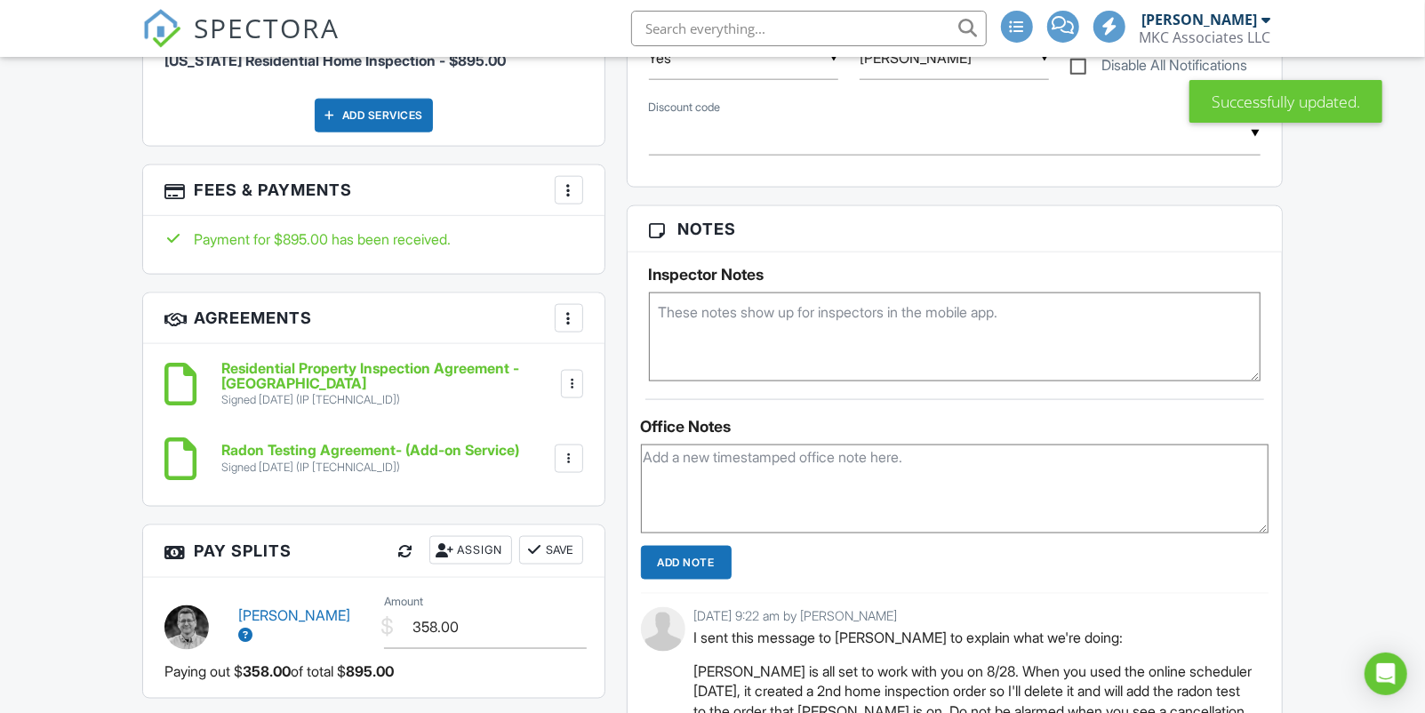
click at [580, 451] on div at bounding box center [569, 458] width 28 height 28
click at [541, 552] on li "Delete" at bounding box center [521, 552] width 101 height 44
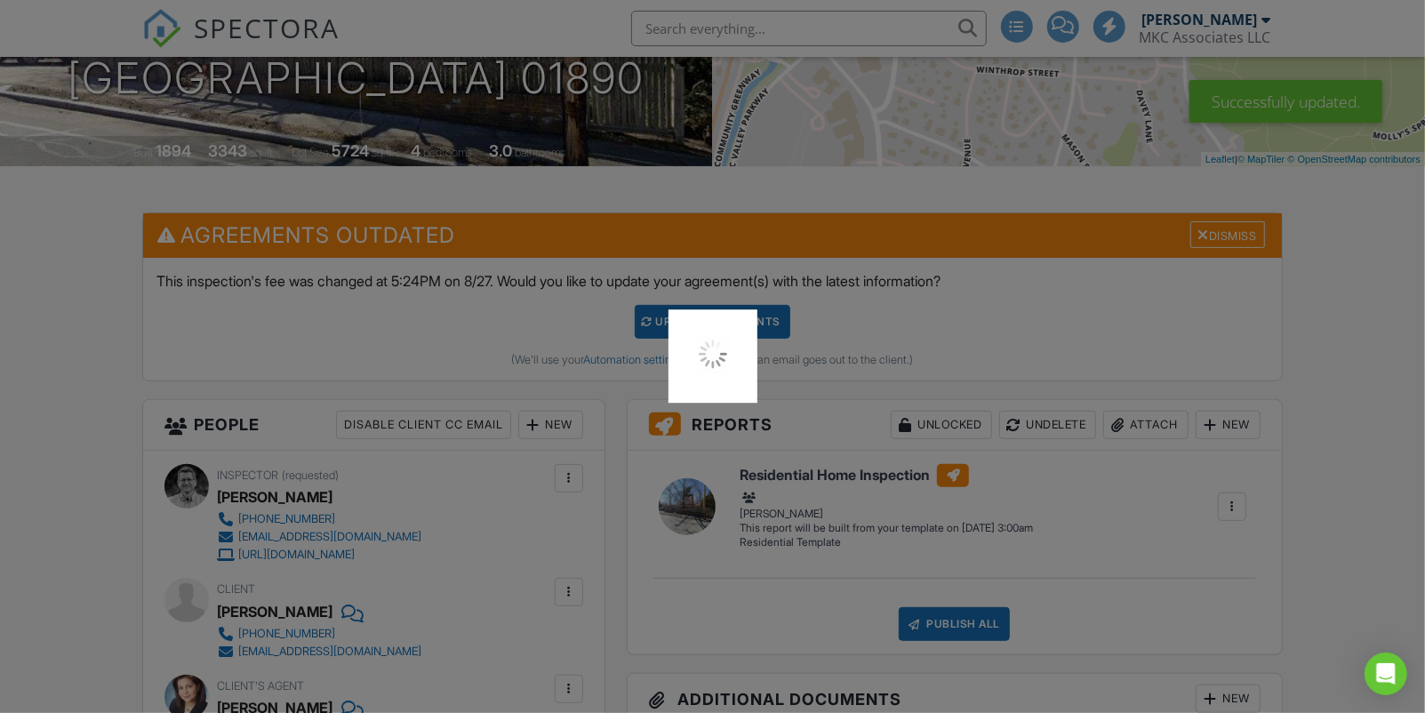
scroll to position [197, 0]
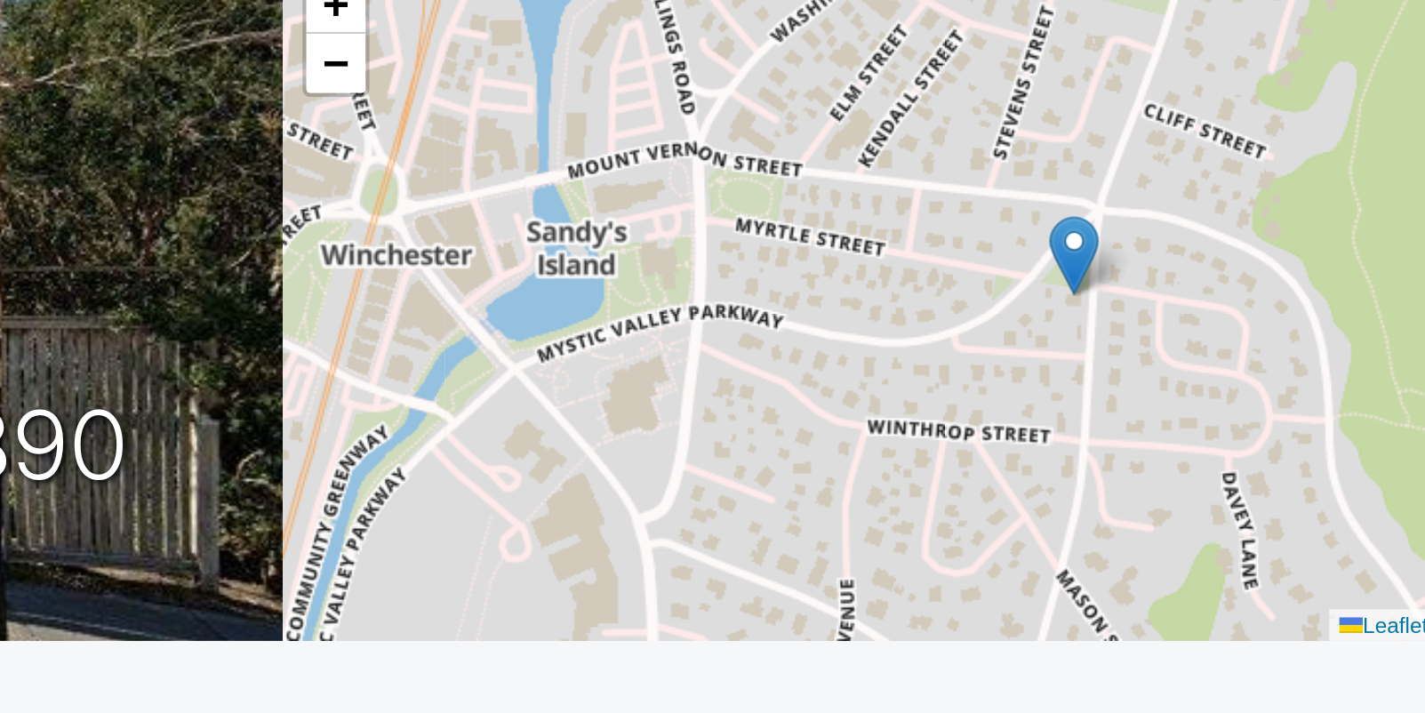
scroll to position [6, 0]
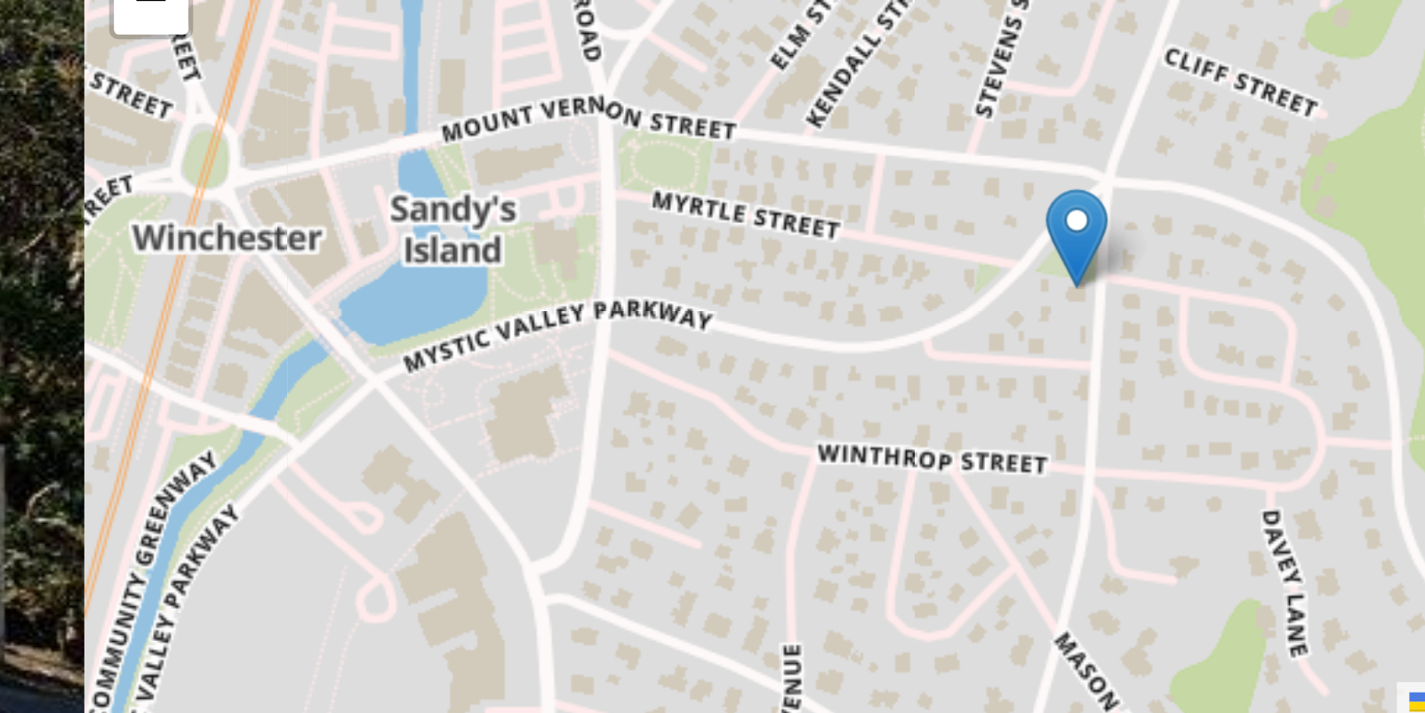
click at [1075, 332] on div "+ − Leaflet | © MapTiler © OpenStreetMap contributors" at bounding box center [1069, 312] width 713 height 311
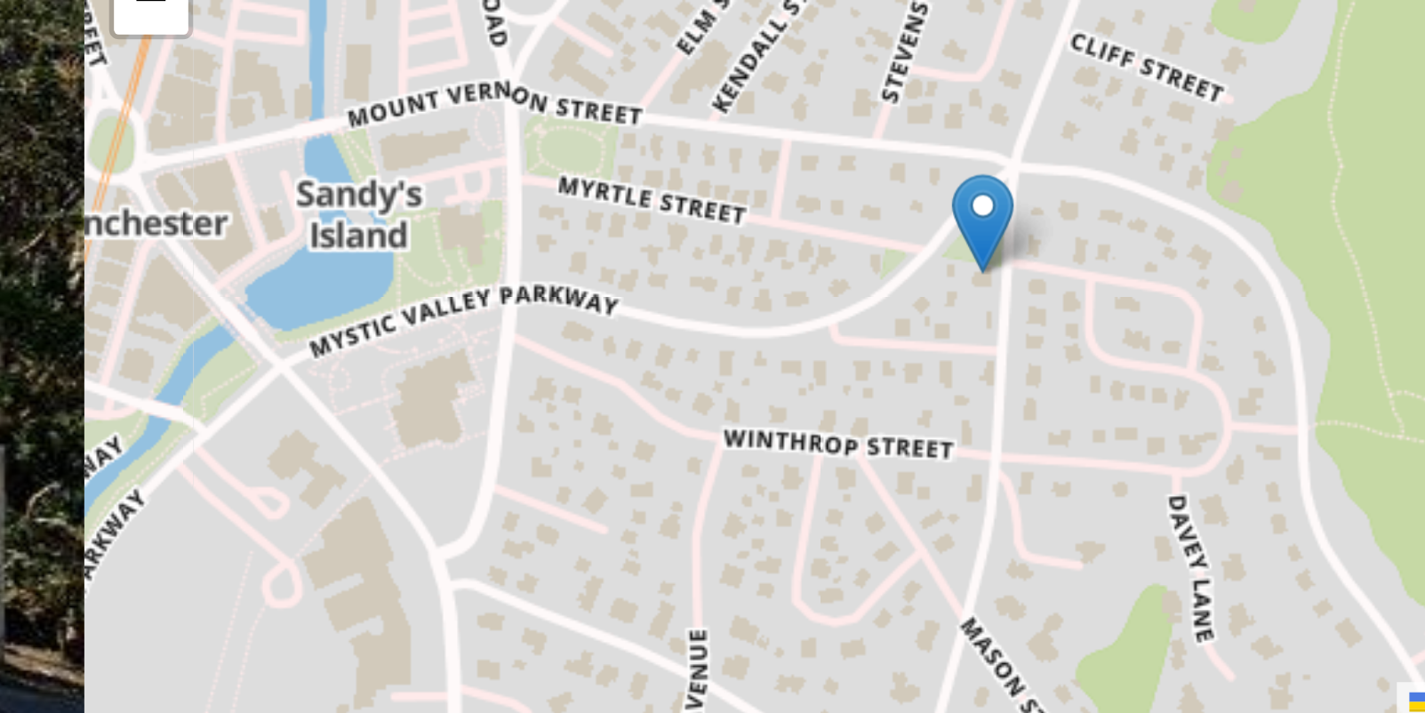
drag, startPoint x: 1075, startPoint y: 332, endPoint x: 1039, endPoint y: 328, distance: 36.7
click at [1039, 328] on div "+ − Leaflet | © MapTiler © OpenStreetMap contributors" at bounding box center [1069, 312] width 713 height 311
